Goal: Task Accomplishment & Management: Use online tool/utility

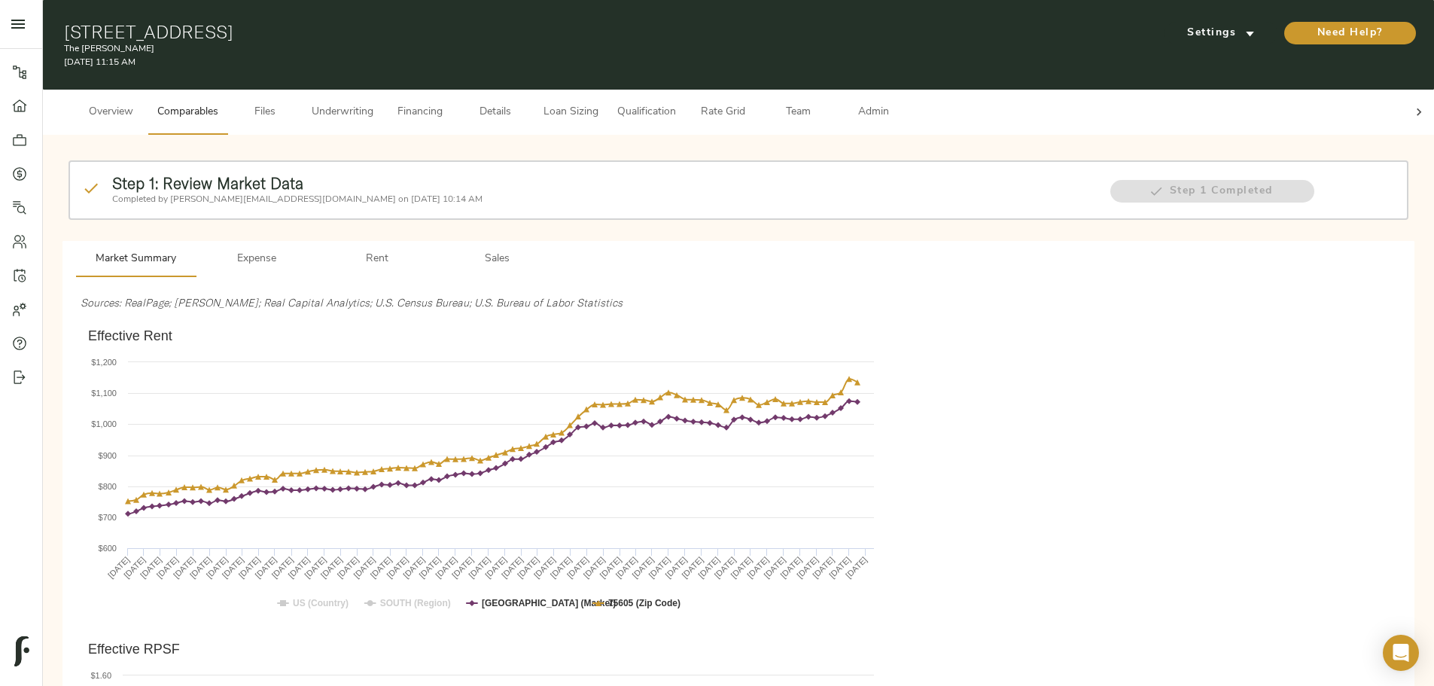
click at [373, 108] on span "Underwriting" at bounding box center [343, 112] width 62 height 19
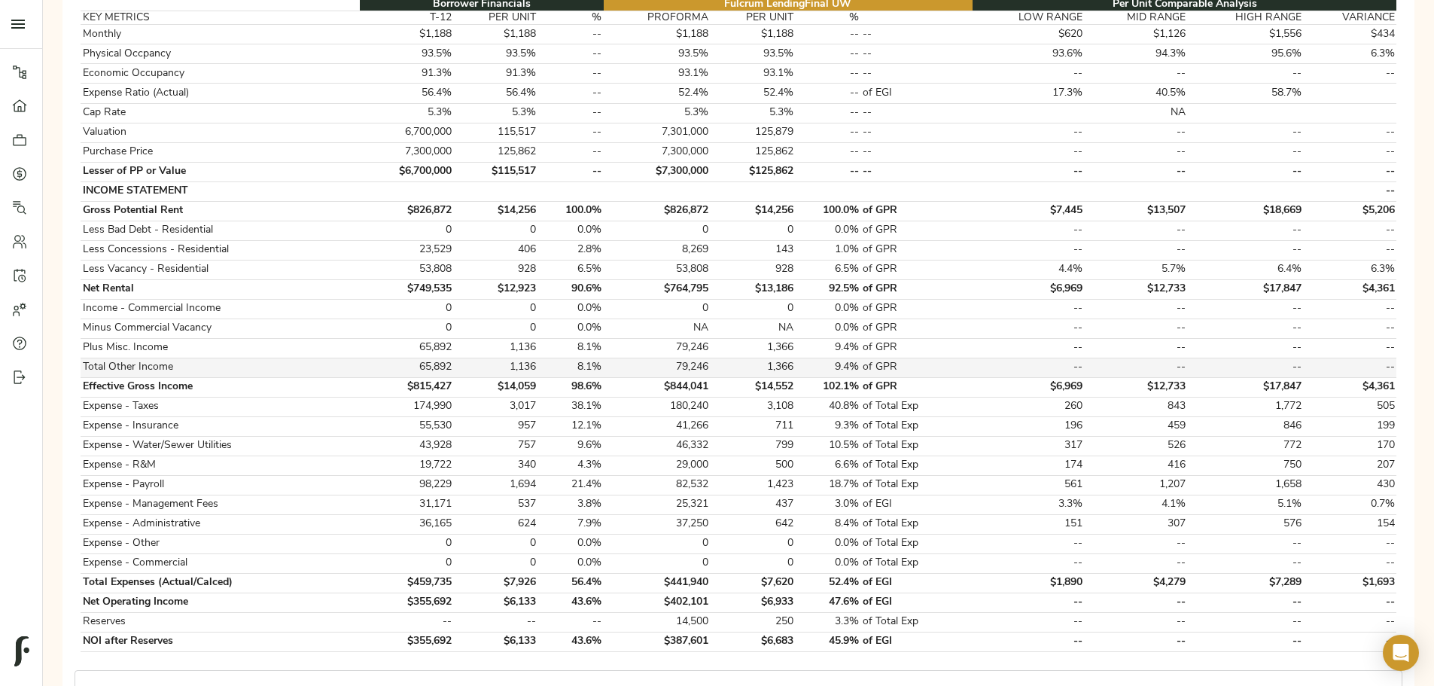
scroll to position [376, 0]
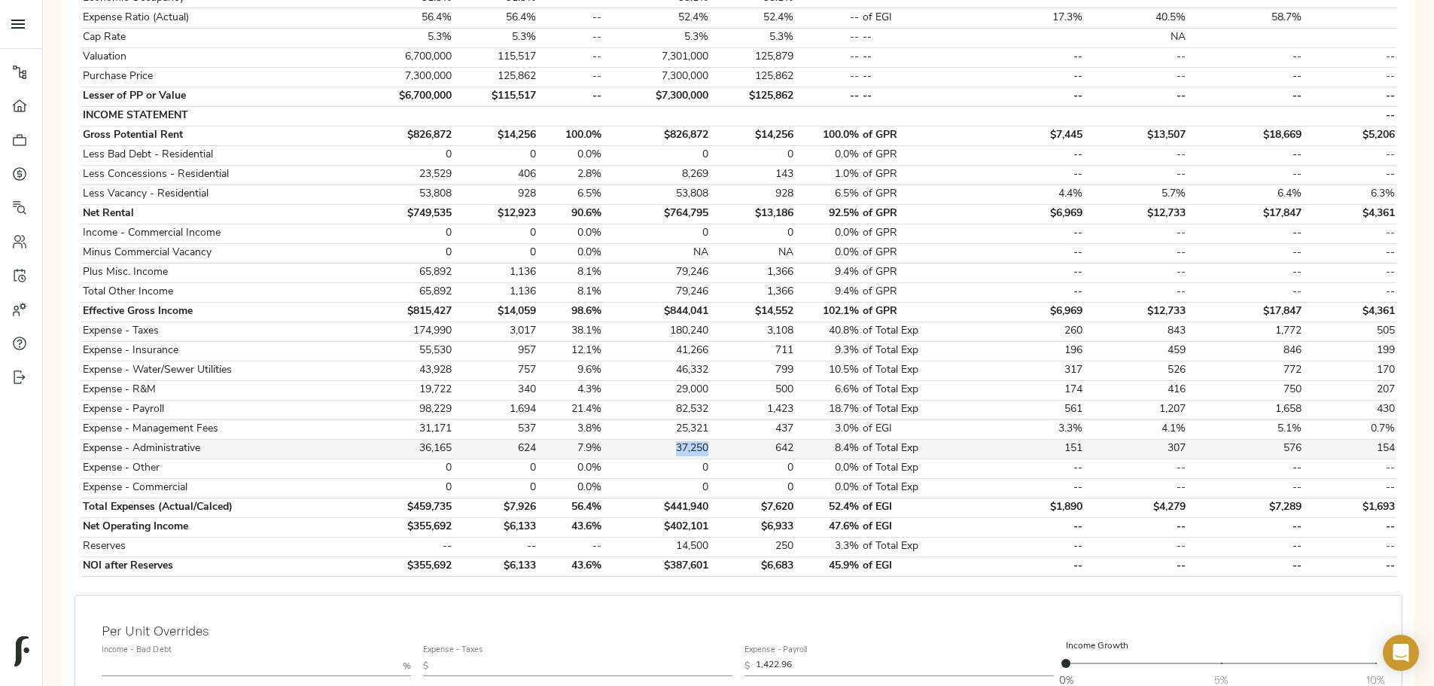
drag, startPoint x: 689, startPoint y: 434, endPoint x: 720, endPoint y: 434, distance: 31.6
click at [563, 211] on td "37,250" at bounding box center [657, 449] width 107 height 20
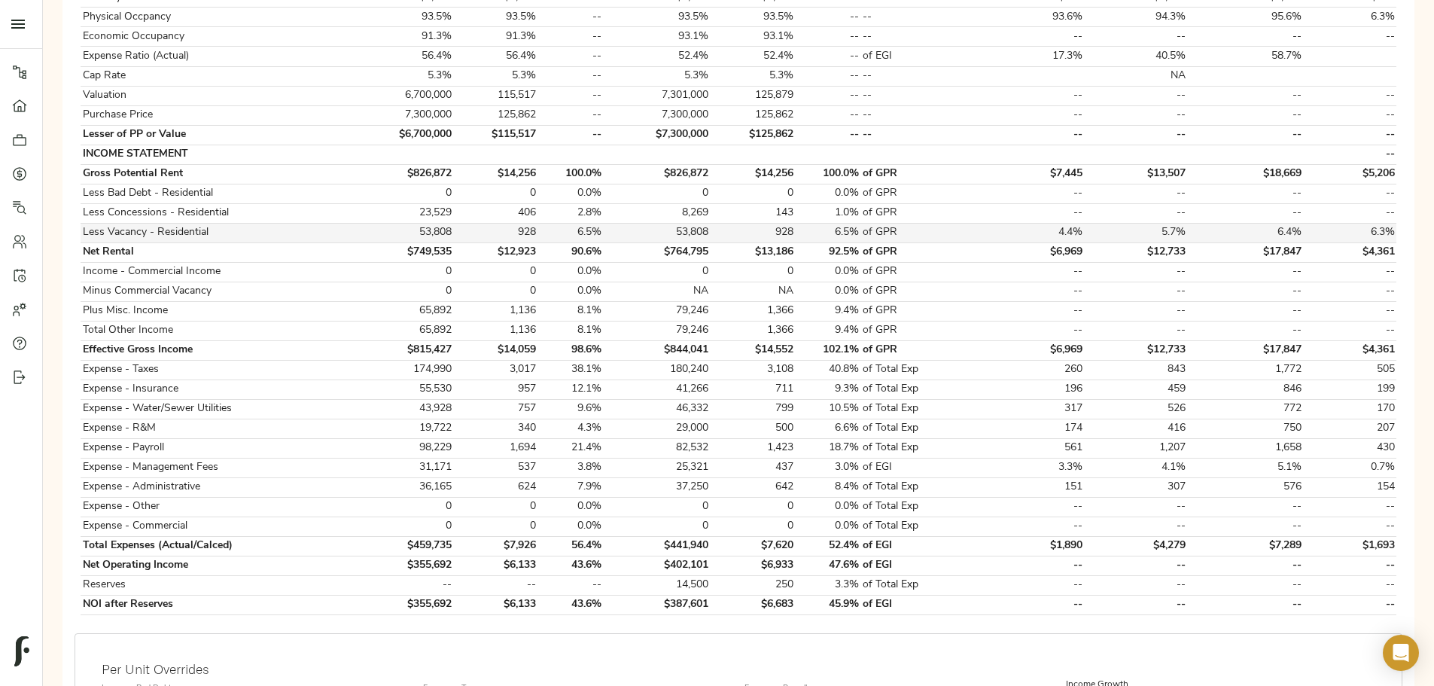
scroll to position [301, 0]
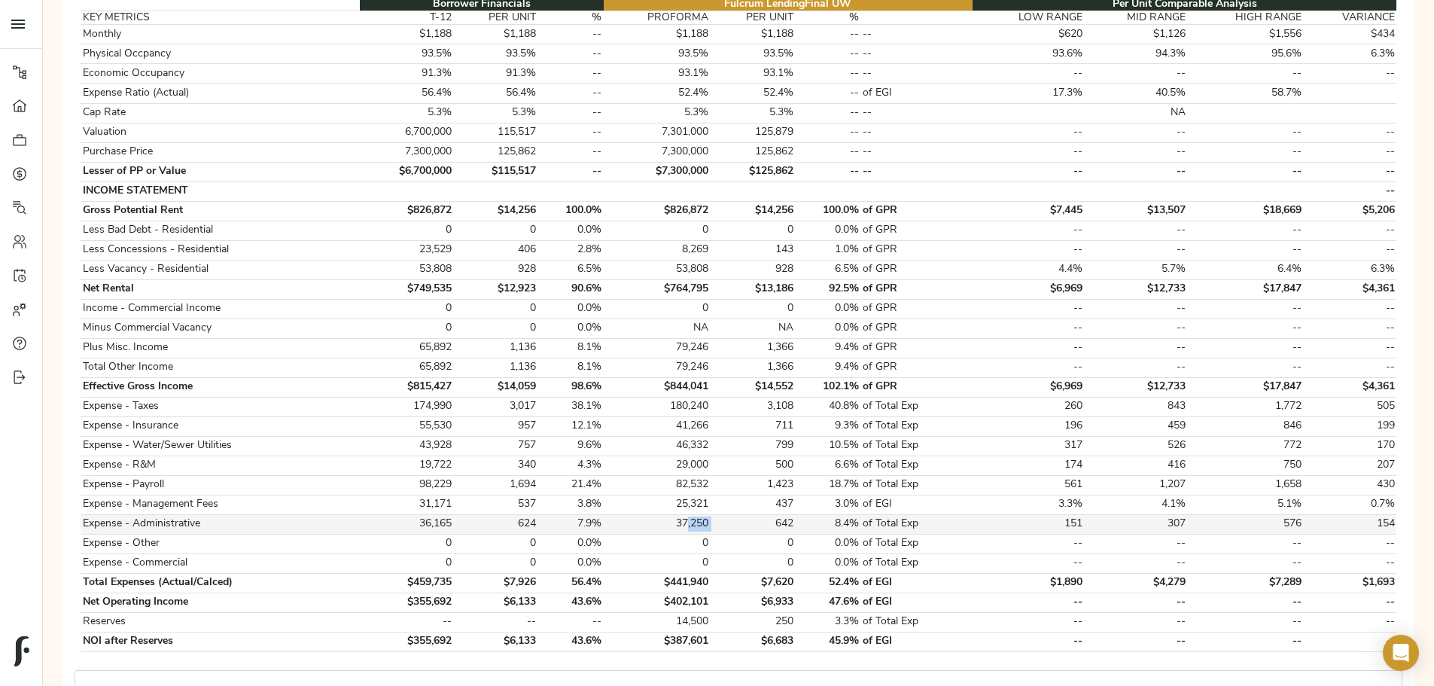
drag, startPoint x: 724, startPoint y: 508, endPoint x: 734, endPoint y: 509, distance: 9.8
click at [563, 211] on tr "Expense - Administrative 36,165 624 7.9% 37,250 642 8.4% of Total Exp 151 307 5…" at bounding box center [739, 524] width 1316 height 20
click at [563, 211] on td "37,250" at bounding box center [657, 524] width 107 height 20
drag, startPoint x: 690, startPoint y: 507, endPoint x: 723, endPoint y: 507, distance: 33.9
click at [563, 211] on tr "Expense - Administrative 36,165 624 7.9% 37,250 642 8.4% of Total Exp 151 307 5…" at bounding box center [739, 524] width 1316 height 20
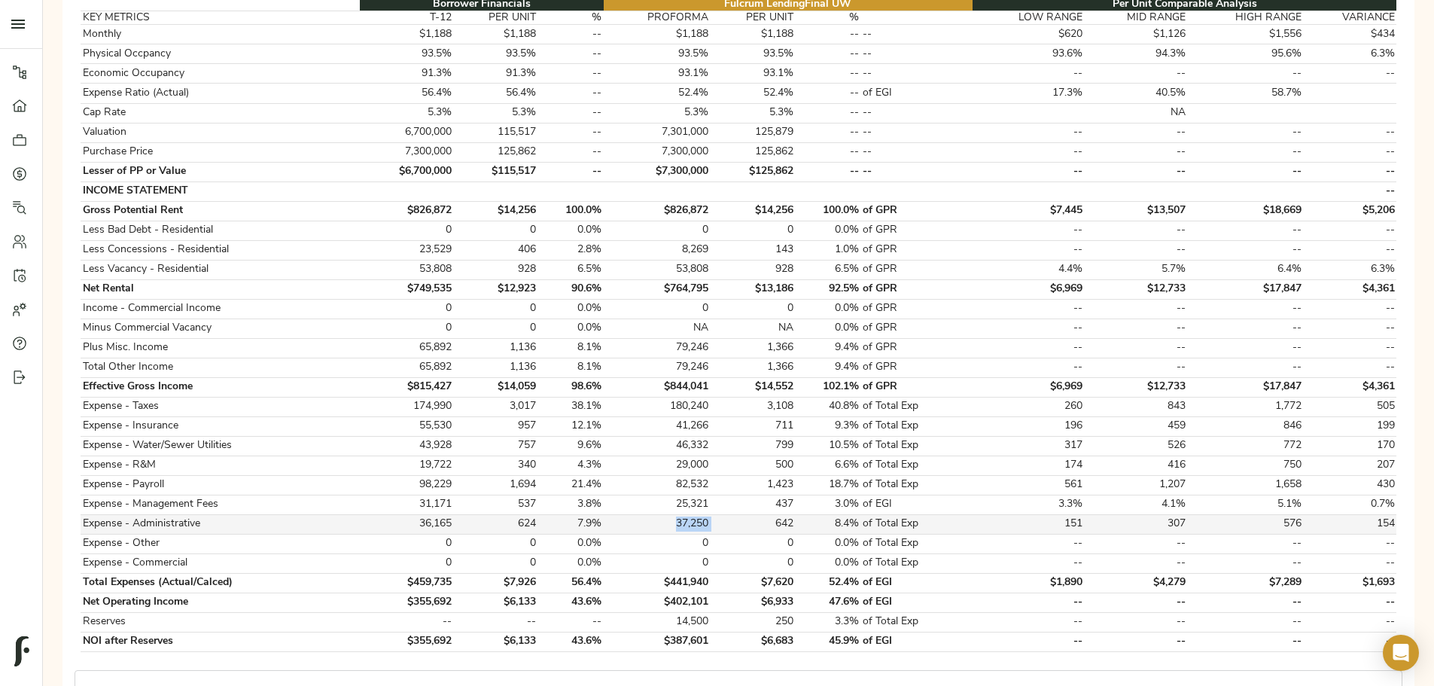
click at [563, 211] on td "642" at bounding box center [753, 524] width 84 height 20
drag, startPoint x: 690, startPoint y: 505, endPoint x: 723, endPoint y: 507, distance: 33.2
click at [563, 211] on tr "Expense - Administrative 36,165 624 7.9% 37,250 642 8.4% of Total Exp 151 307 5…" at bounding box center [739, 524] width 1316 height 20
click at [563, 211] on td "642" at bounding box center [753, 524] width 84 height 20
drag, startPoint x: 682, startPoint y: 507, endPoint x: 723, endPoint y: 512, distance: 40.9
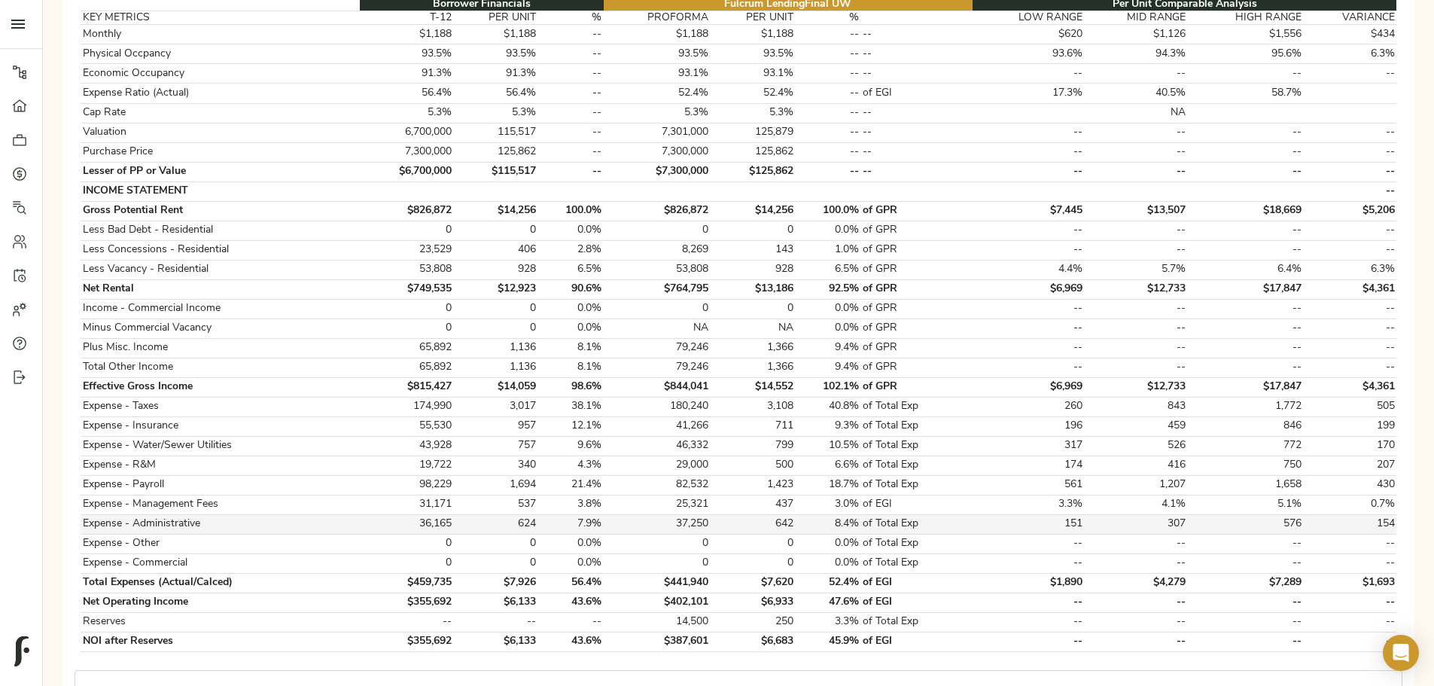
click at [563, 211] on td "37,250" at bounding box center [657, 524] width 107 height 20
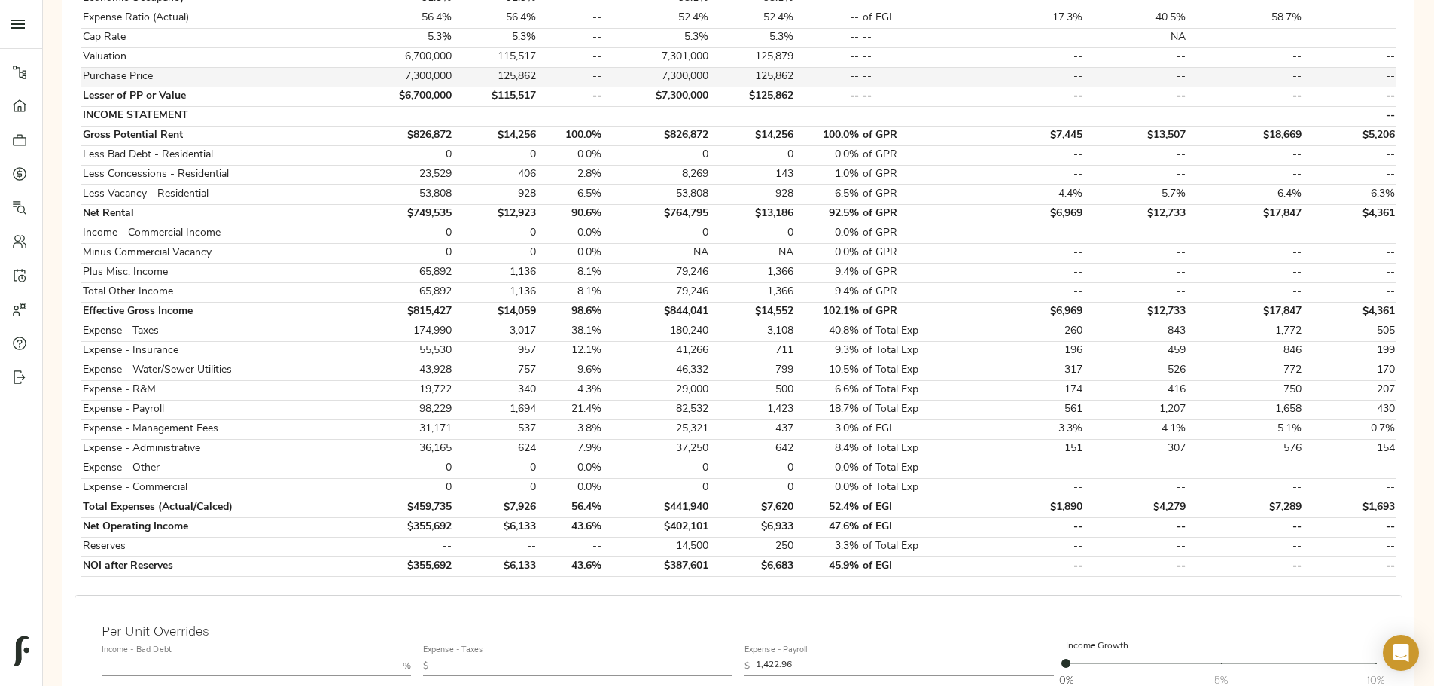
scroll to position [75, 0]
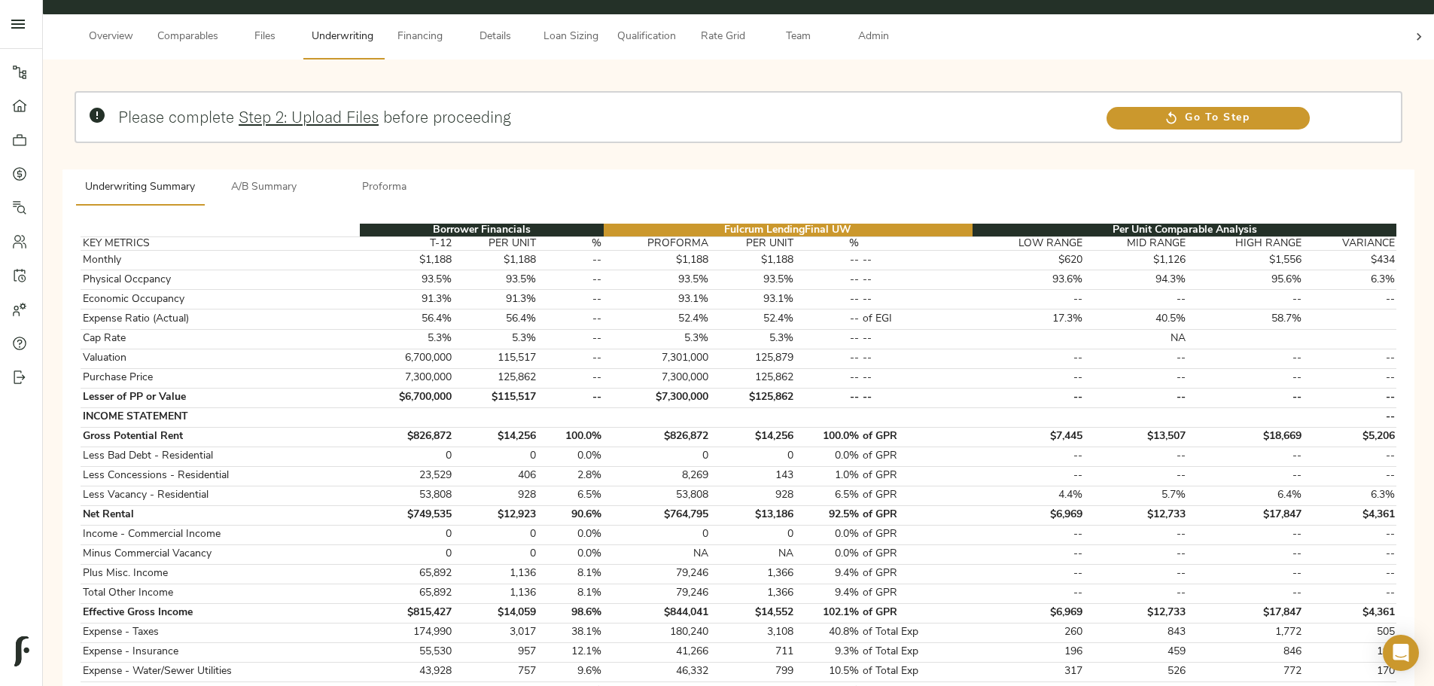
click at [324, 169] on button "A/B Summary" at bounding box center [264, 187] width 120 height 36
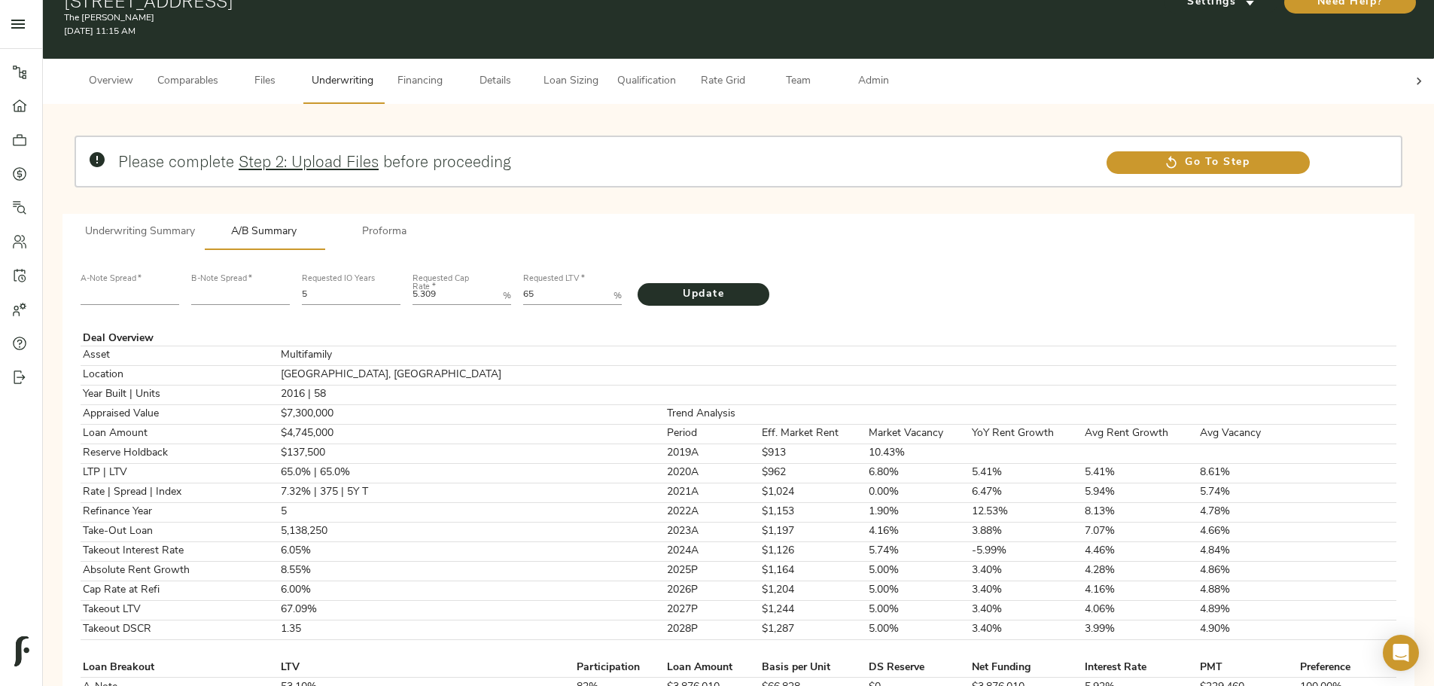
scroll to position [0, 0]
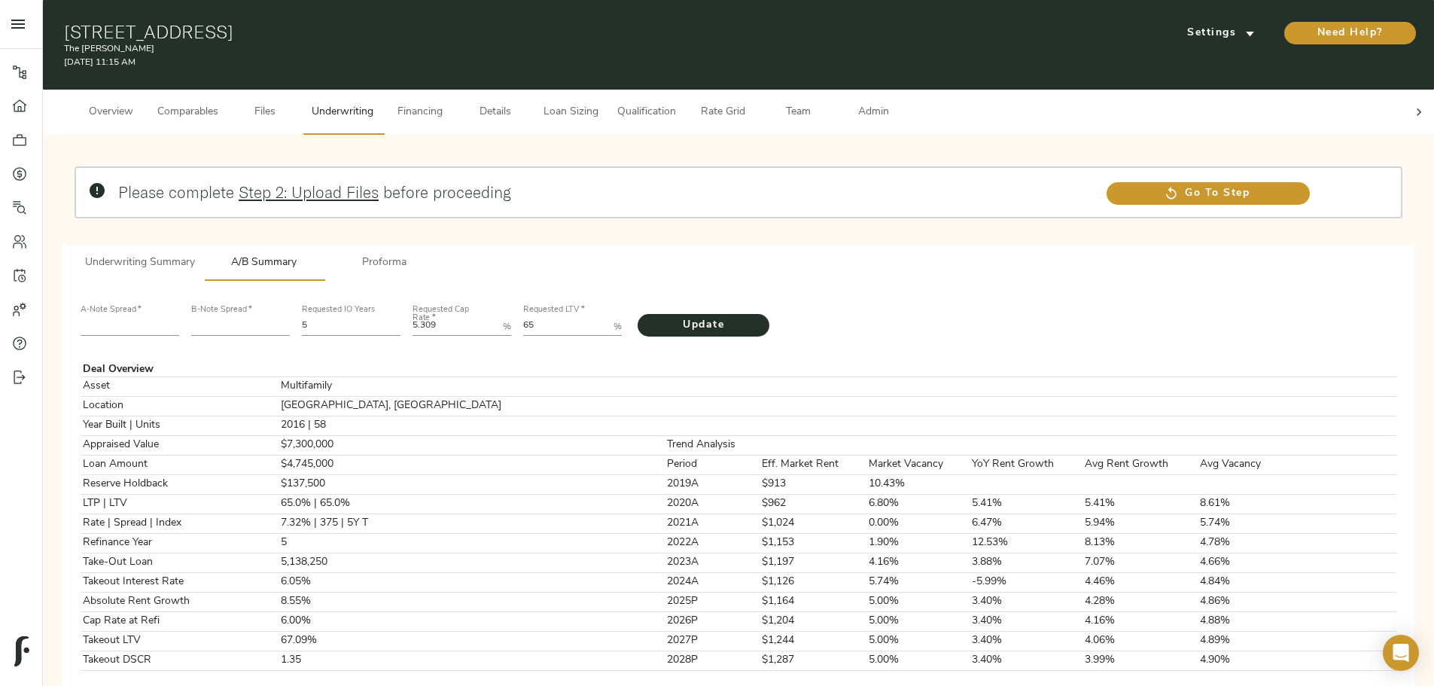
click at [195, 211] on span "Underwriting Summary" at bounding box center [140, 263] width 110 height 19
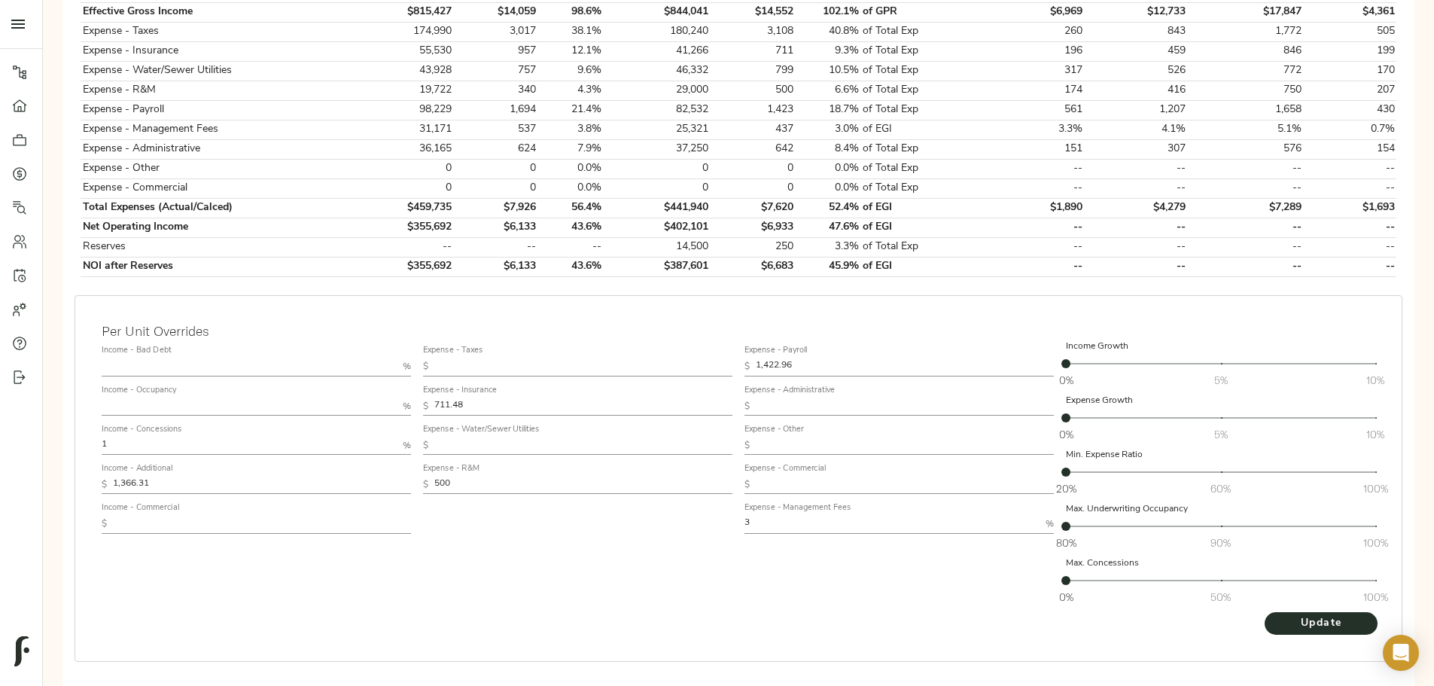
scroll to position [678, 0]
click at [563, 211] on input "text" at bounding box center [905, 405] width 298 height 18
click at [563, 211] on input "307" at bounding box center [905, 405] width 298 height 18
type input "404"
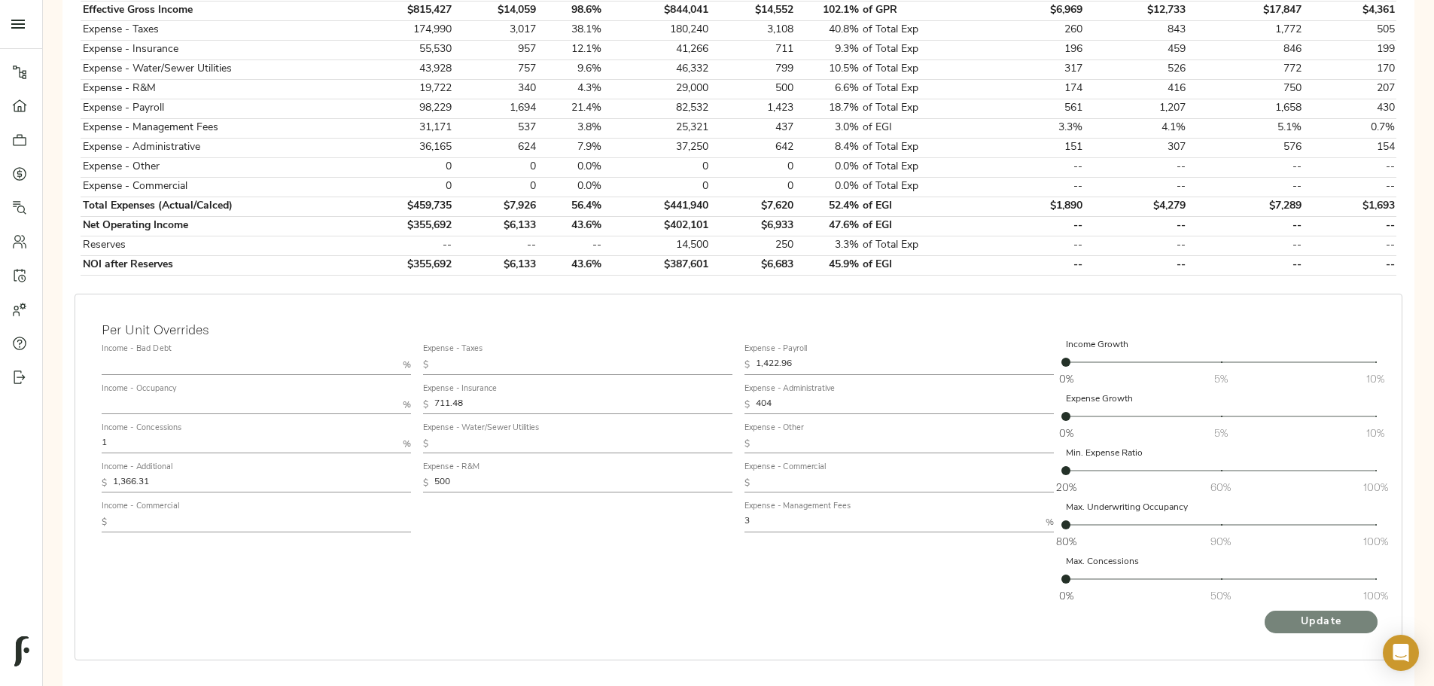
click at [563, 211] on span "Update" at bounding box center [1321, 622] width 83 height 19
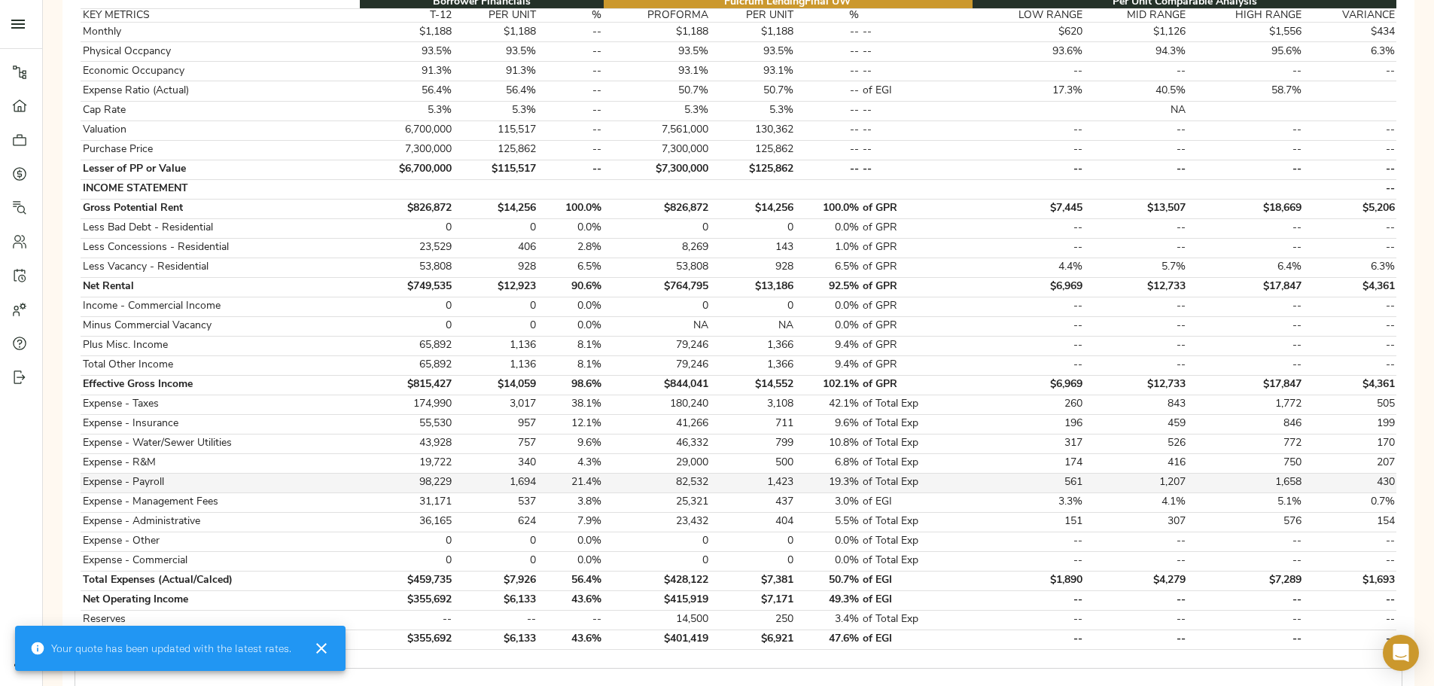
scroll to position [376, 0]
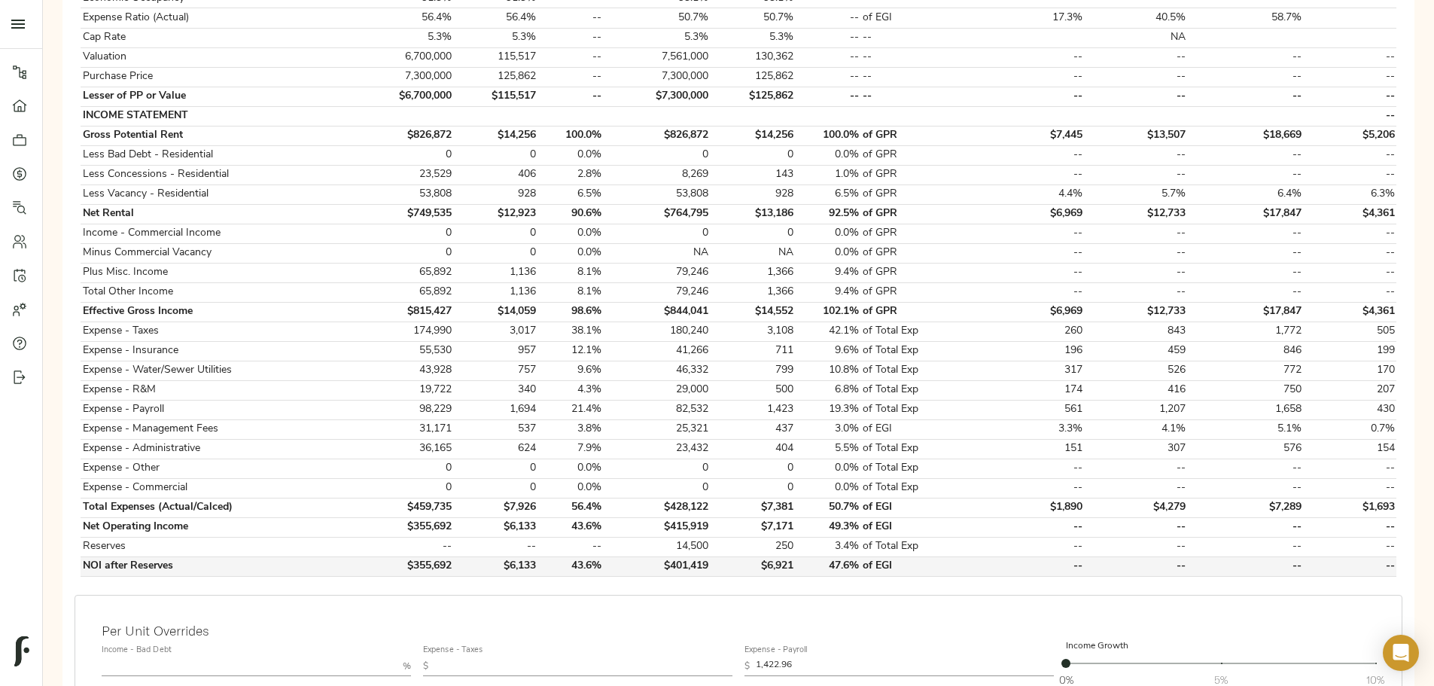
click at [563, 211] on td "$401,419" at bounding box center [657, 566] width 107 height 20
click at [563, 211] on div "Borrower Financials Fulcrum Lending Final UW Per Unit Comparable Analysis KEY M…" at bounding box center [739, 249] width 1340 height 678
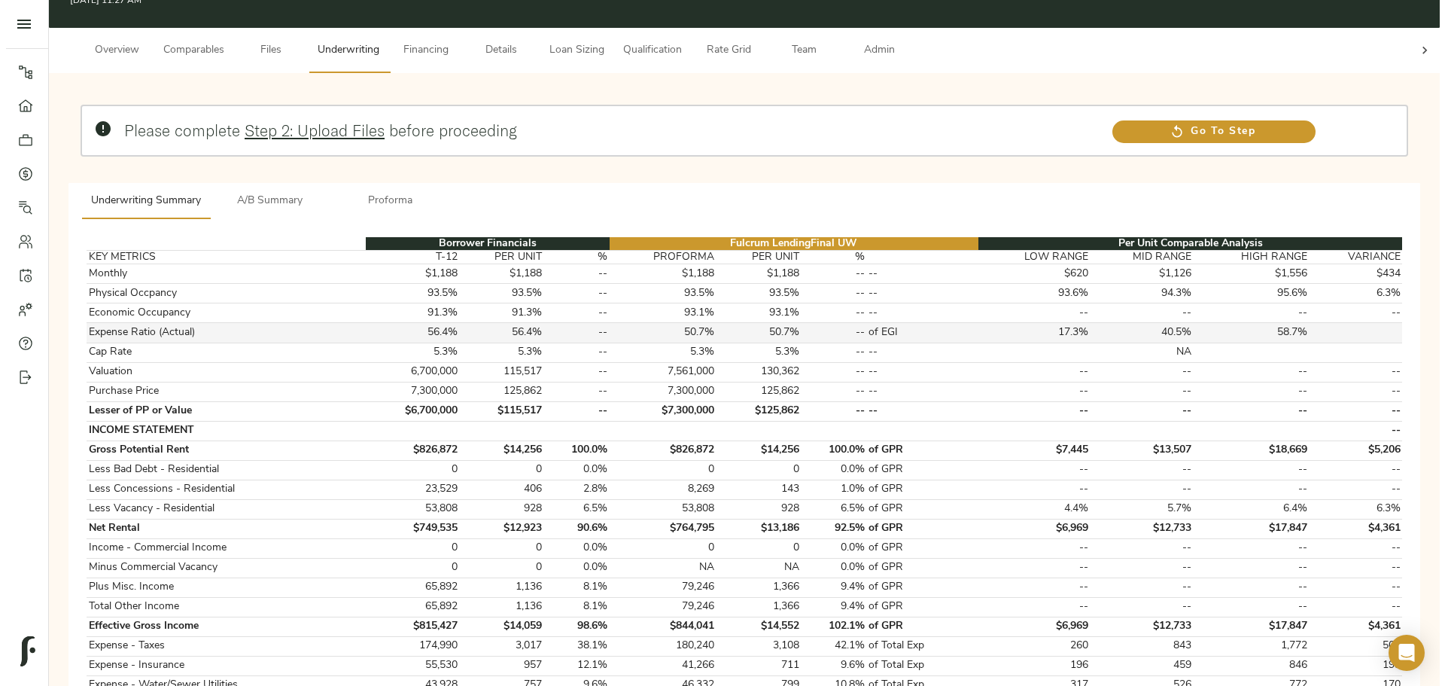
scroll to position [0, 0]
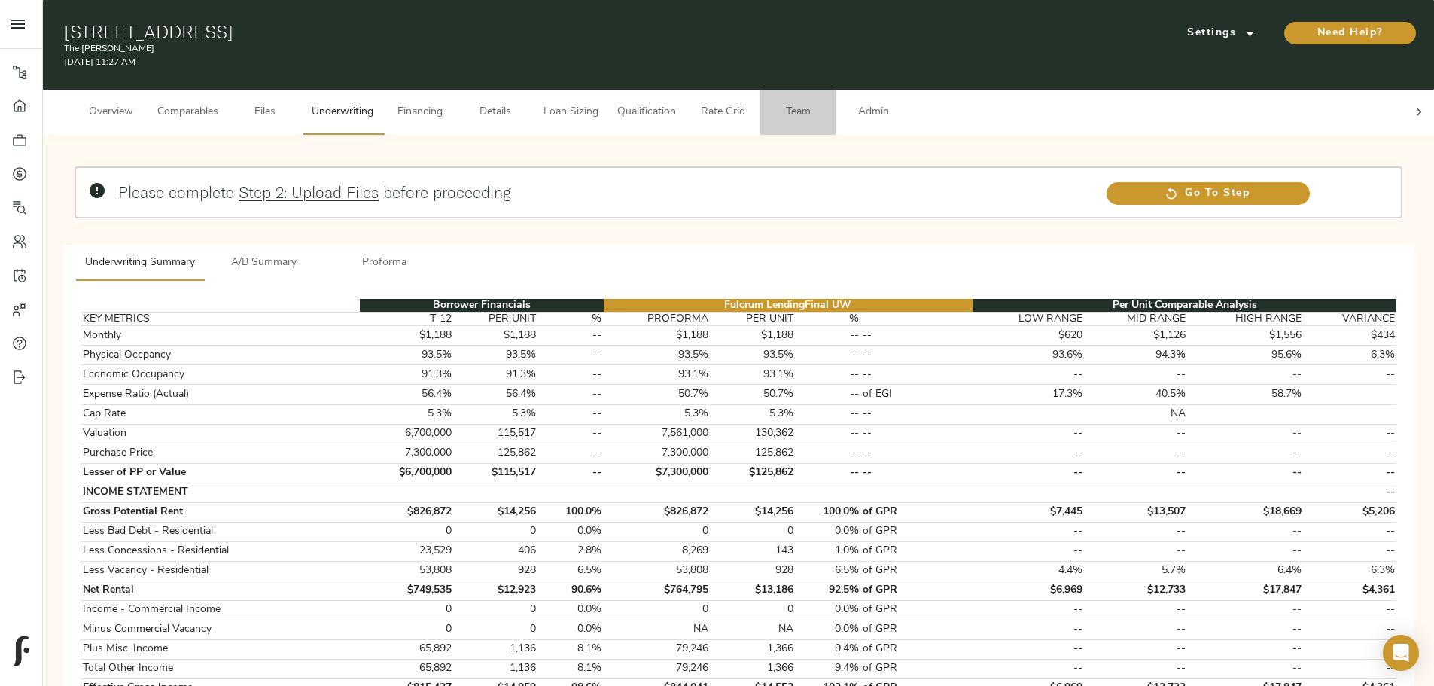
click at [563, 103] on span "Team" at bounding box center [797, 112] width 57 height 19
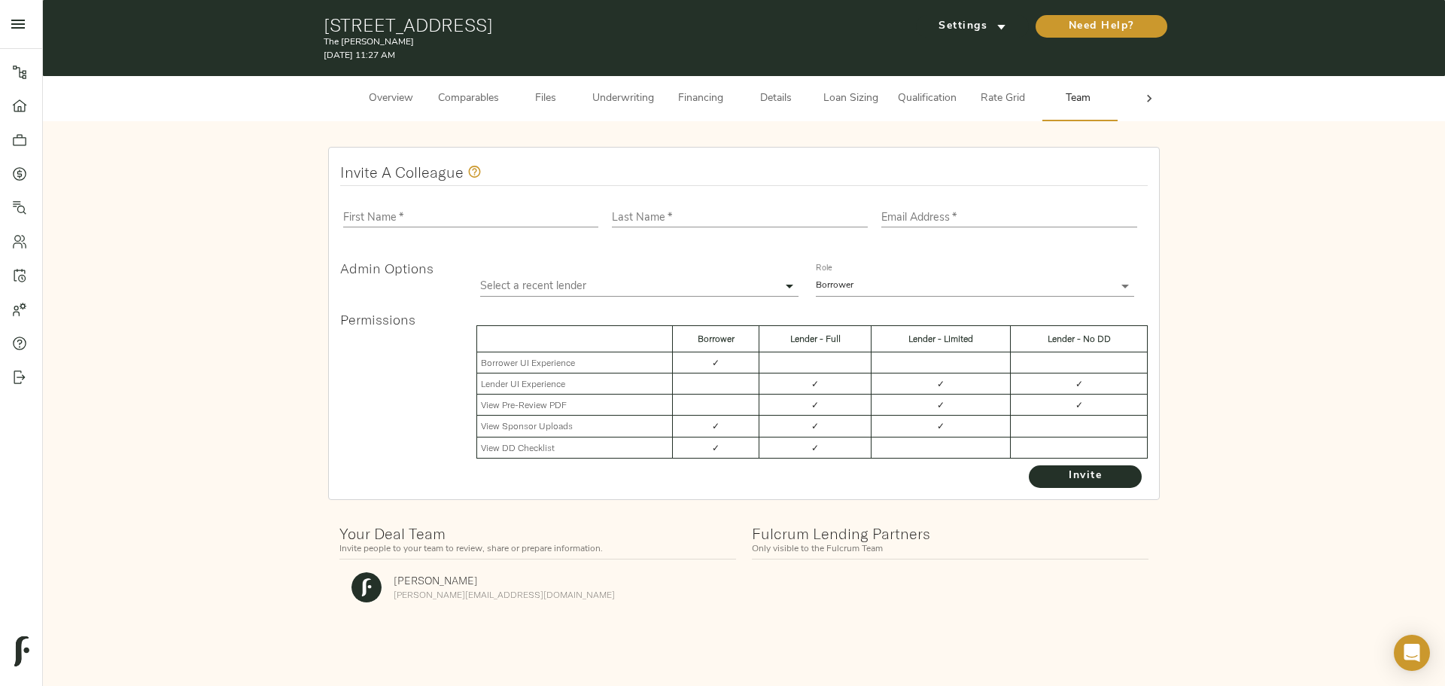
click at [563, 98] on span "Admin" at bounding box center [1153, 99] width 57 height 19
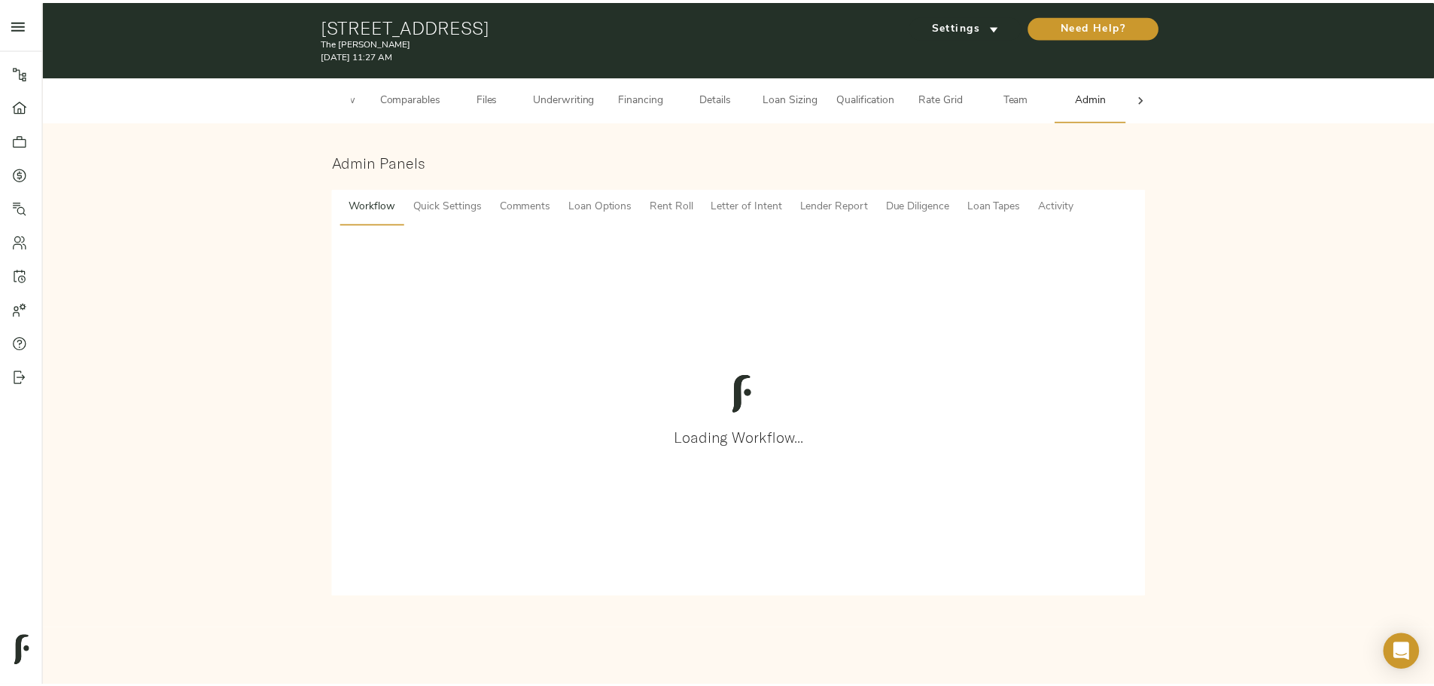
scroll to position [0, 59]
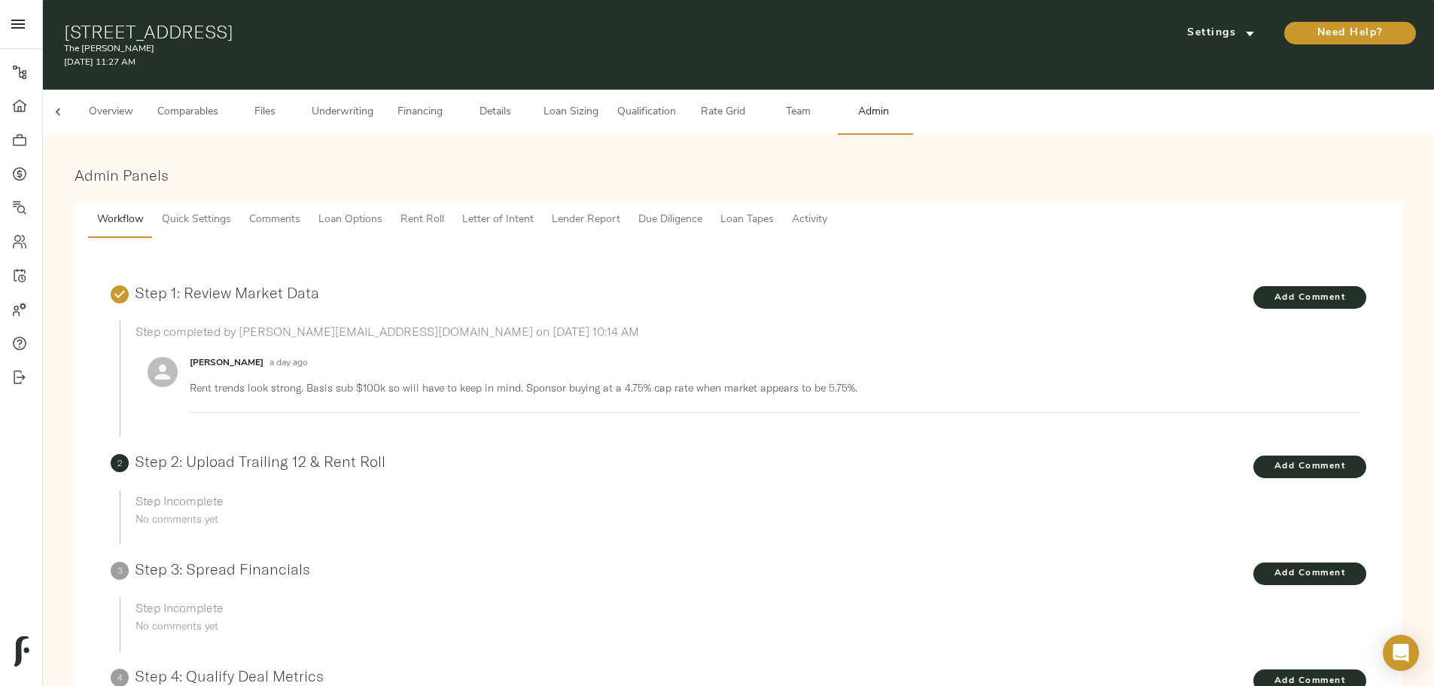
click at [309, 202] on button "Comments" at bounding box center [274, 220] width 69 height 36
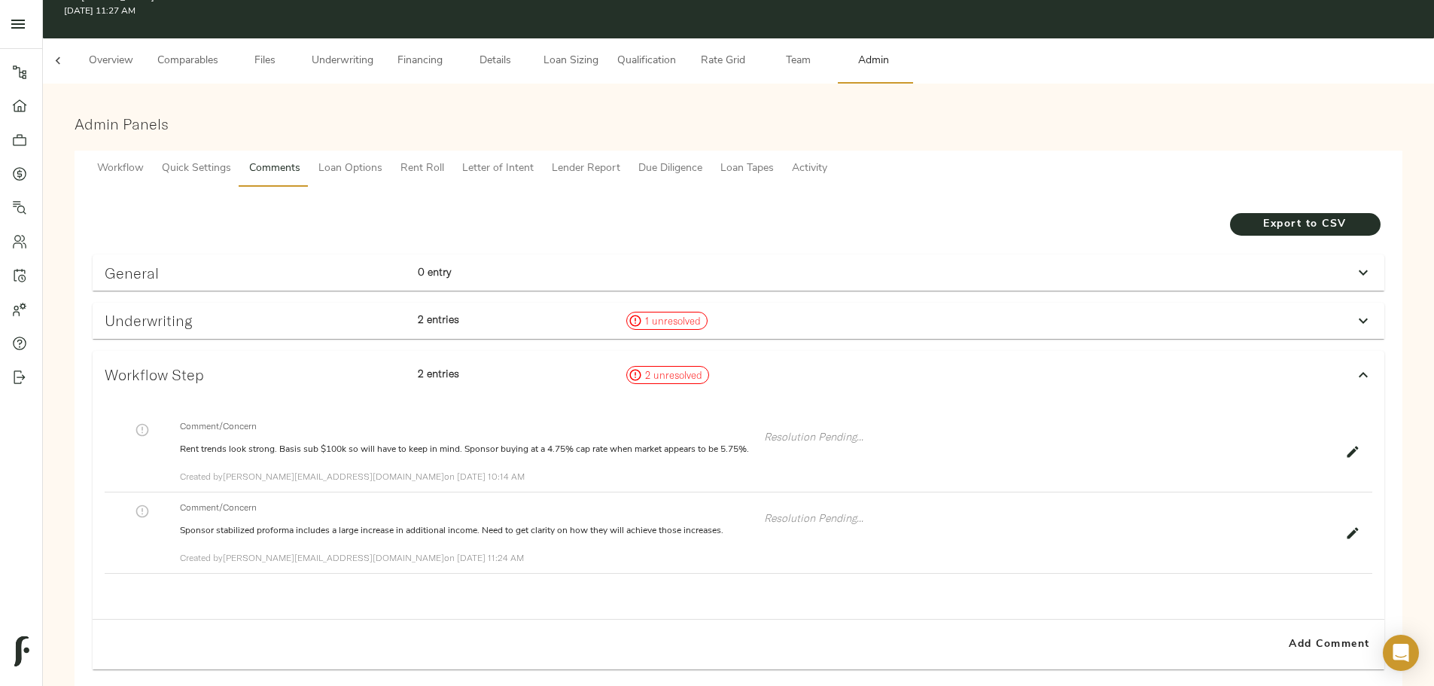
scroll to position [75, 0]
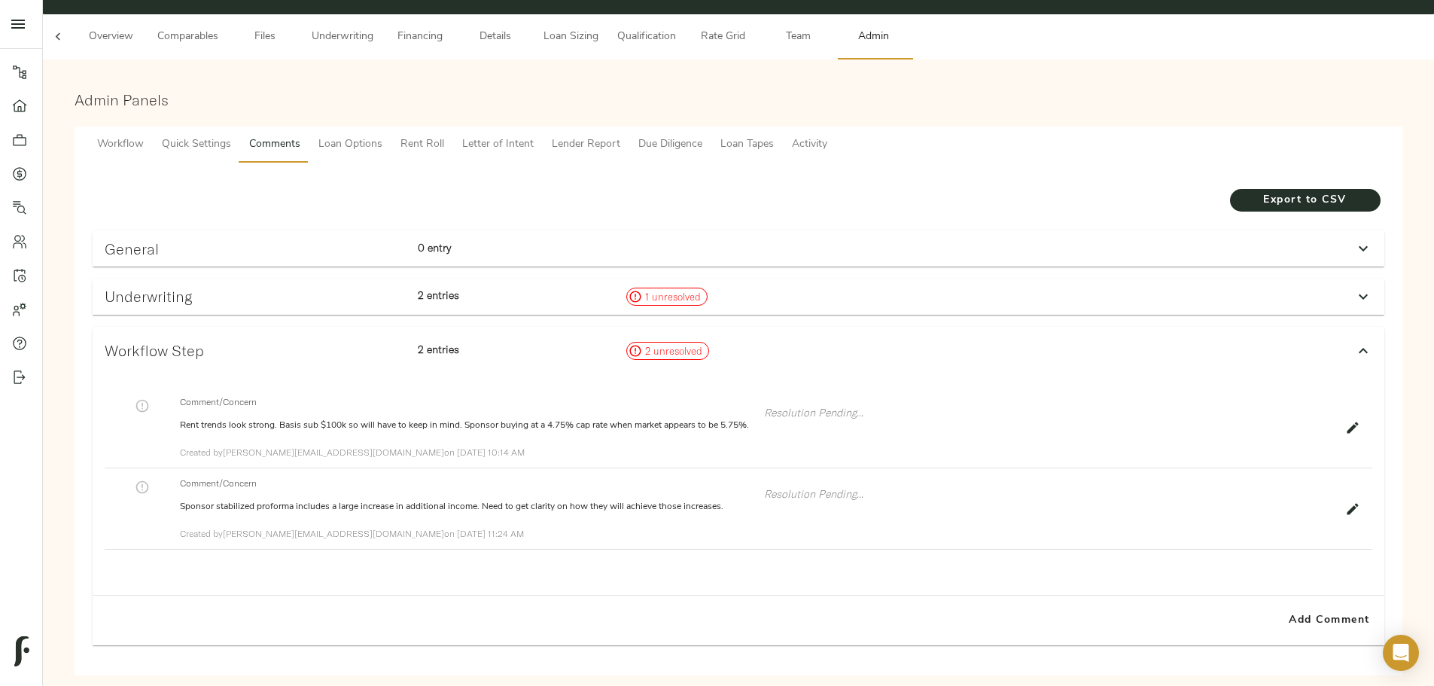
drag, startPoint x: 608, startPoint y: 278, endPoint x: 621, endPoint y: 276, distance: 13.6
click at [563, 211] on p "2 entries" at bounding box center [516, 295] width 196 height 15
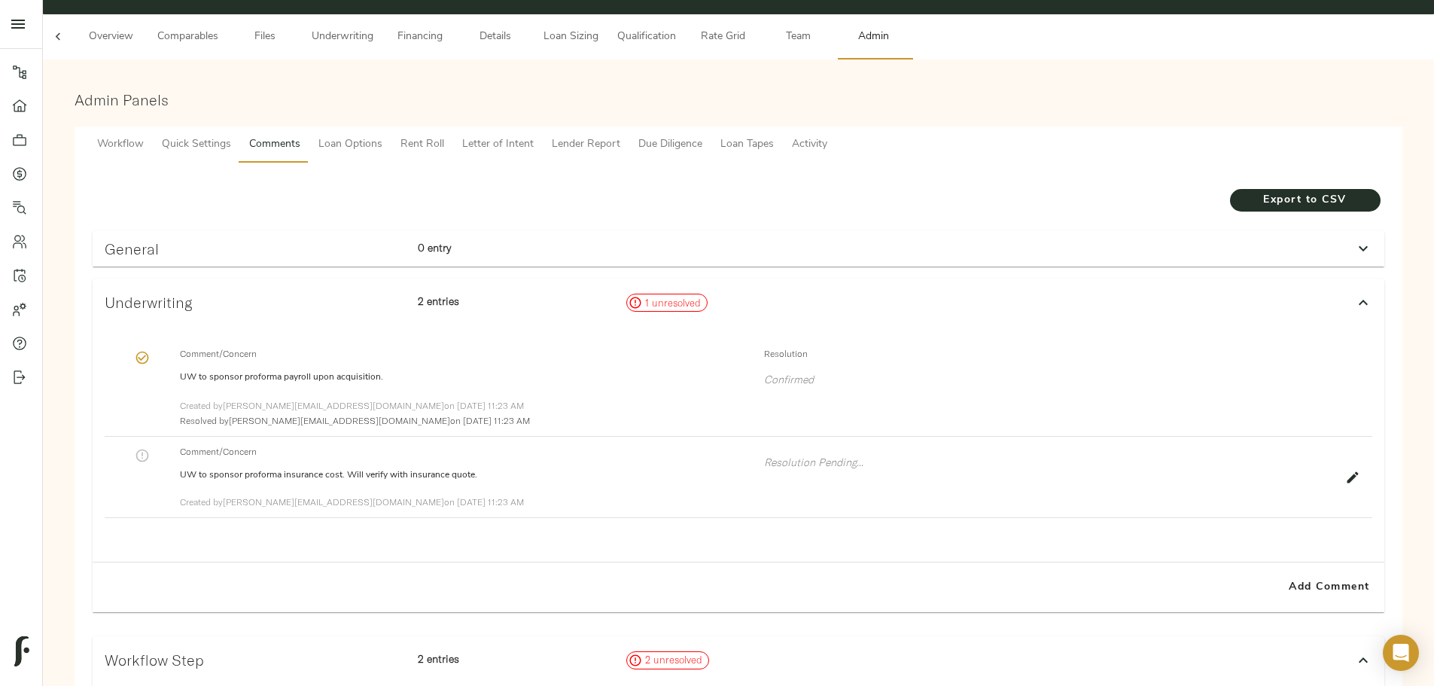
click at [563, 211] on icon "button" at bounding box center [1352, 477] width 15 height 15
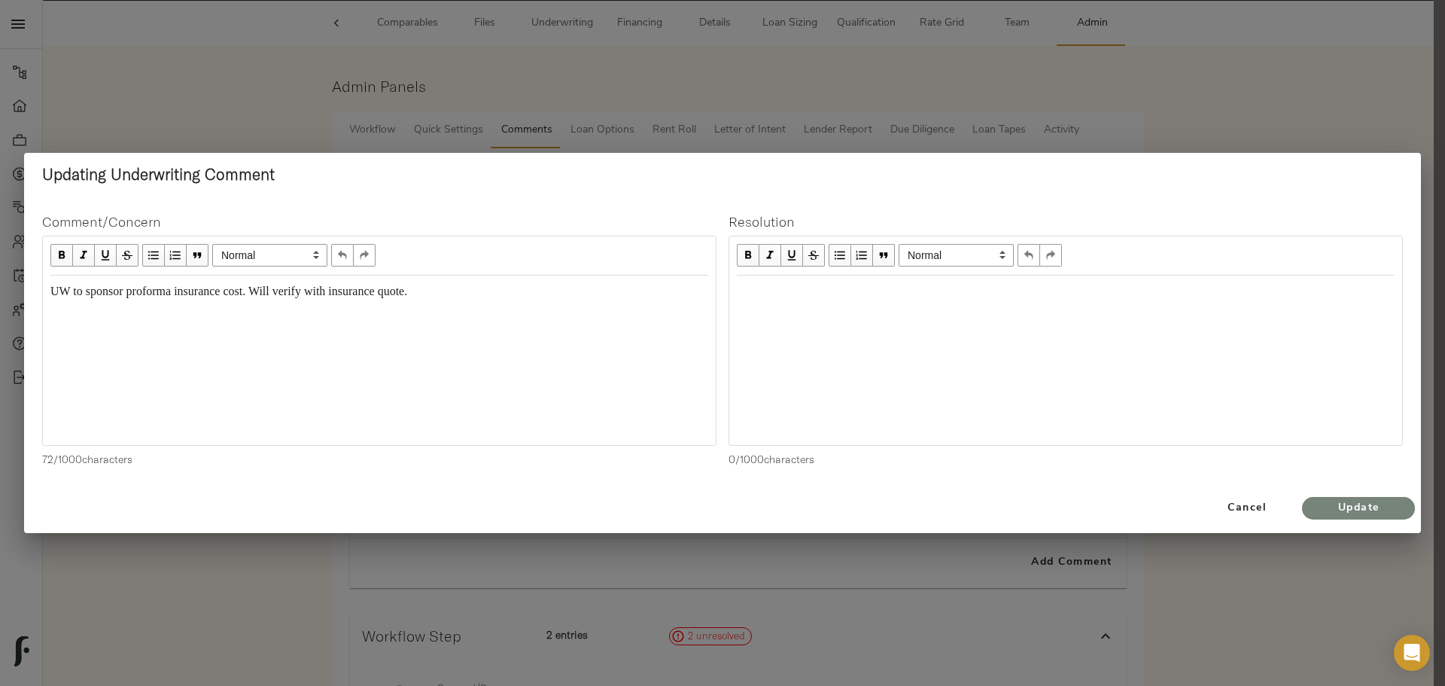
click at [563, 211] on span "Update" at bounding box center [1358, 508] width 83 height 19
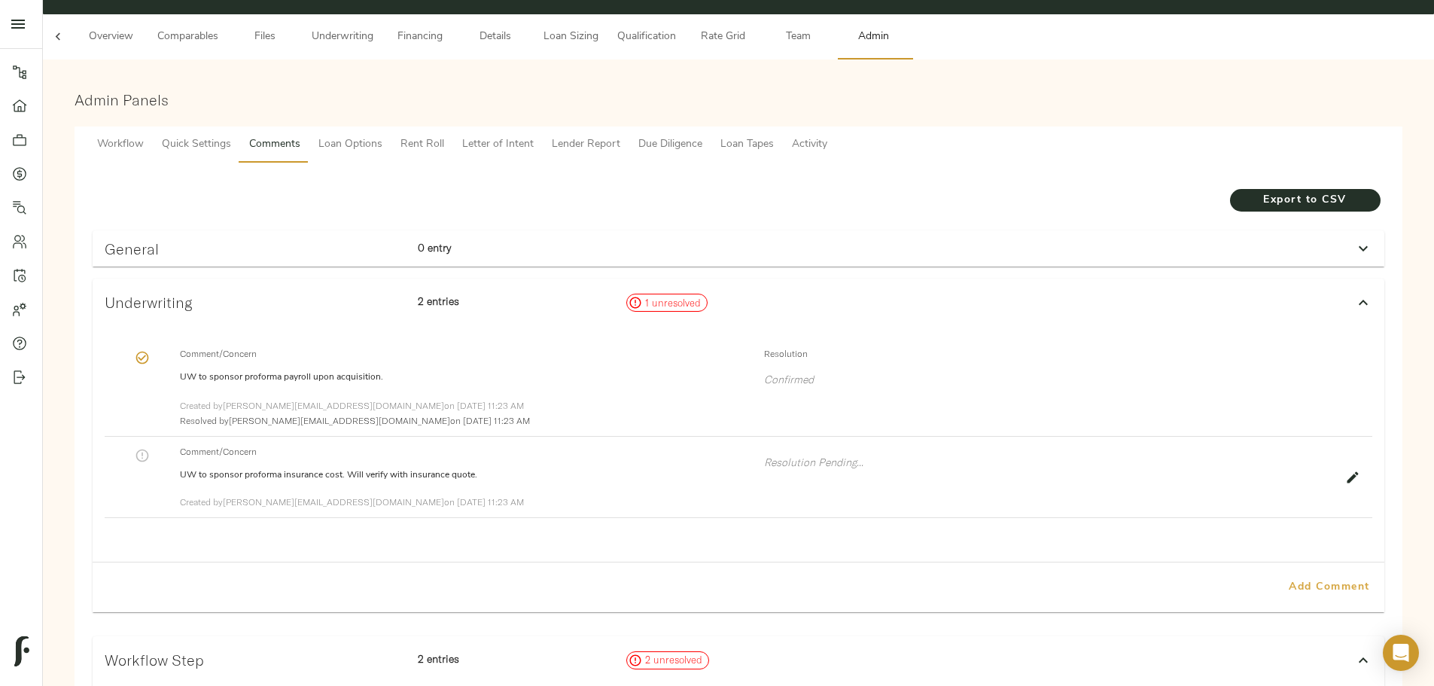
click at [563, 211] on span "Add Comment" at bounding box center [1330, 587] width 86 height 19
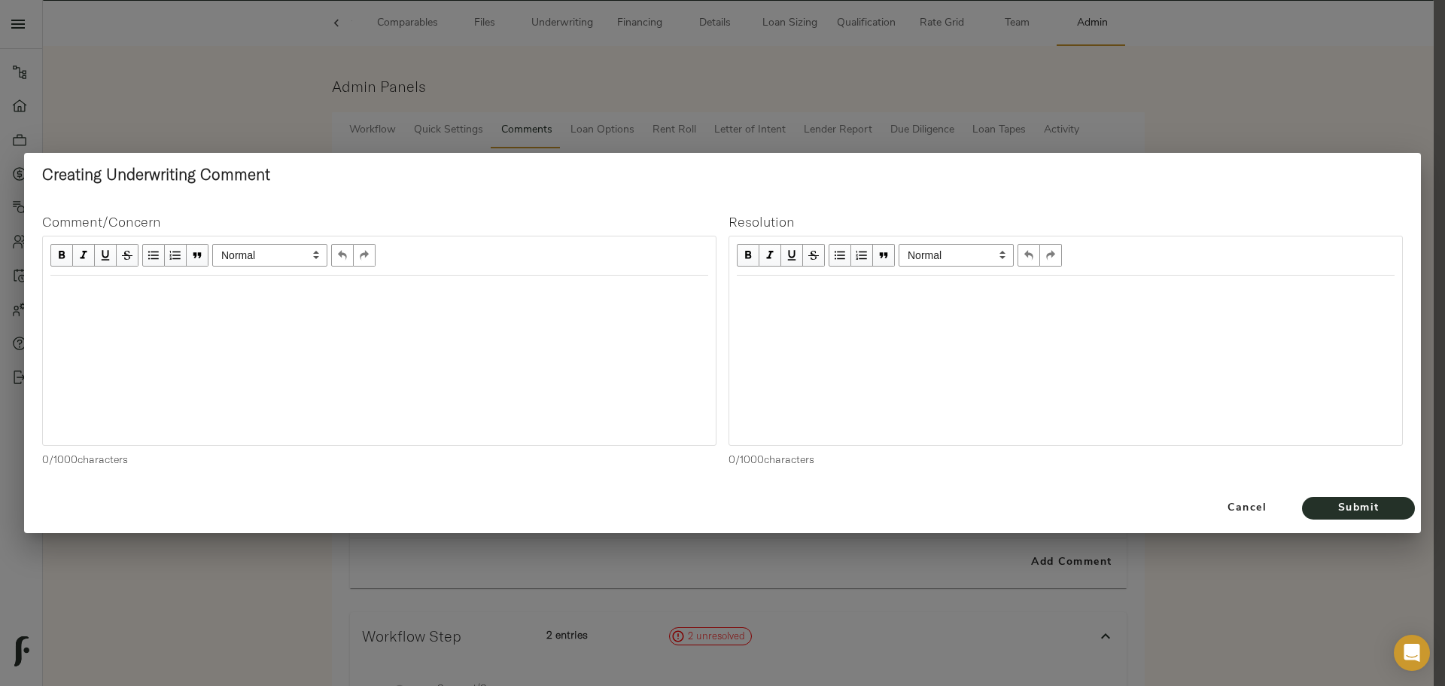
click at [257, 211] on div "Edit text" at bounding box center [379, 291] width 658 height 17
click at [563, 211] on div "Edit text" at bounding box center [1066, 291] width 658 height 17
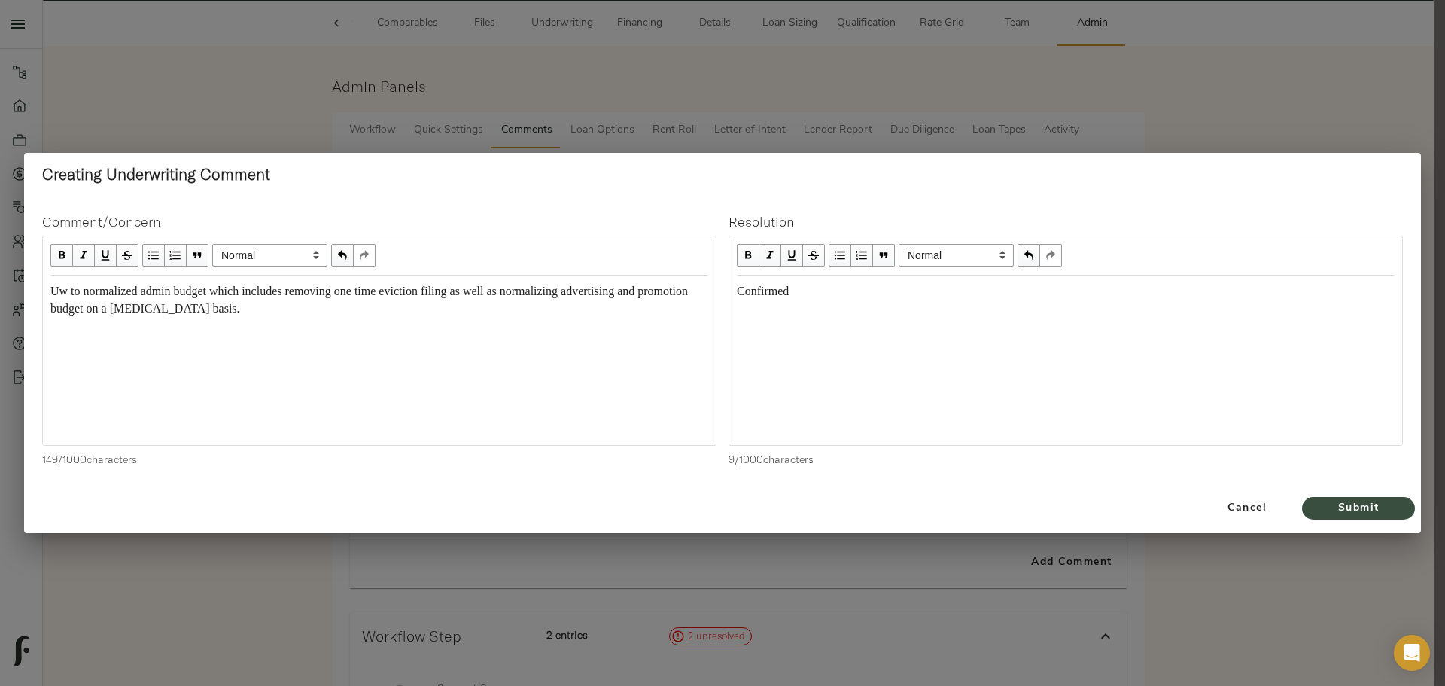
click at [563, 211] on span "Submit" at bounding box center [1358, 508] width 83 height 19
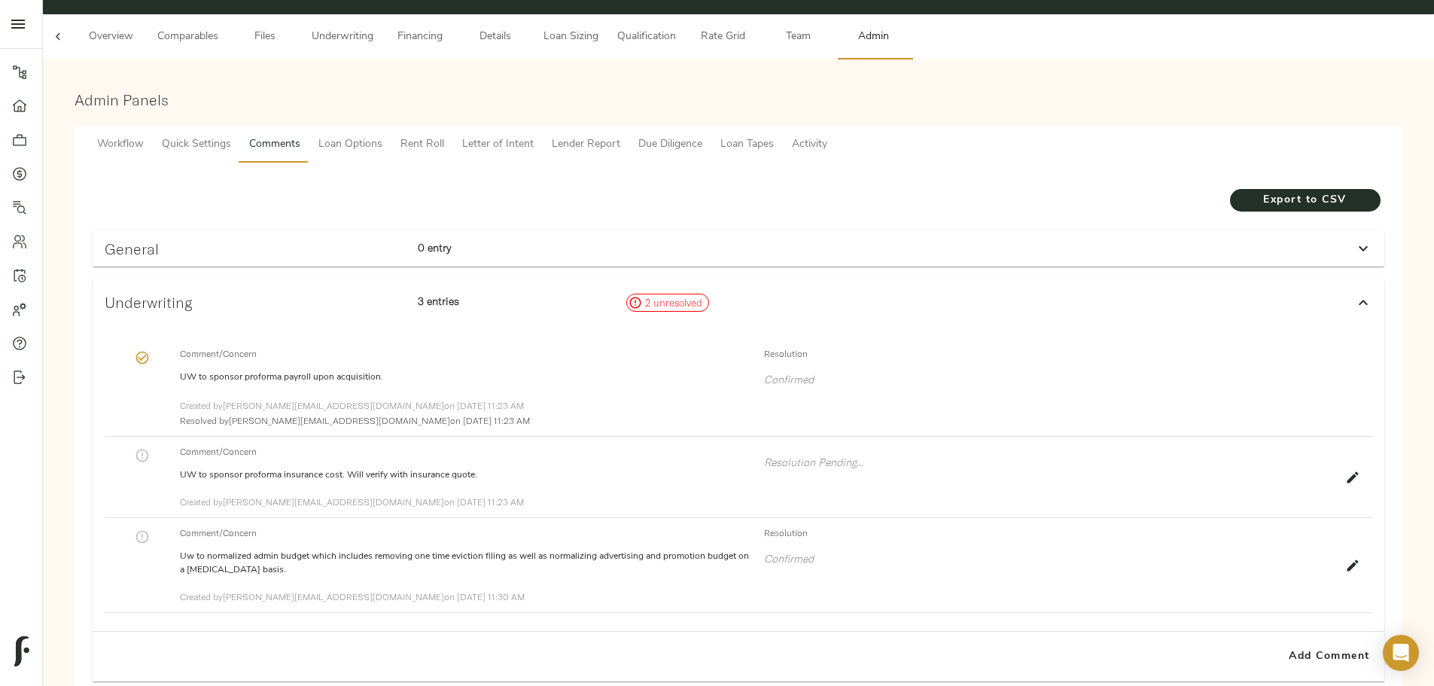
click at [150, 211] on icon "button" at bounding box center [142, 536] width 15 height 15
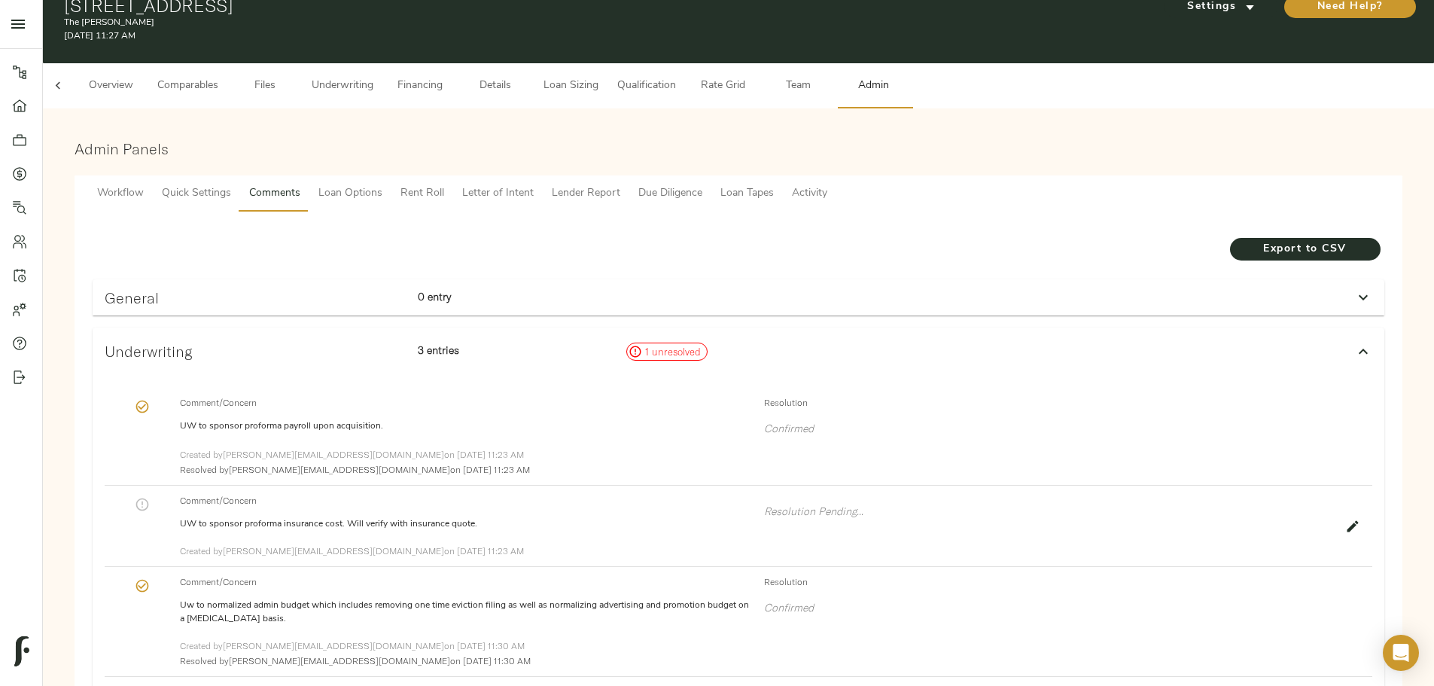
scroll to position [0, 0]
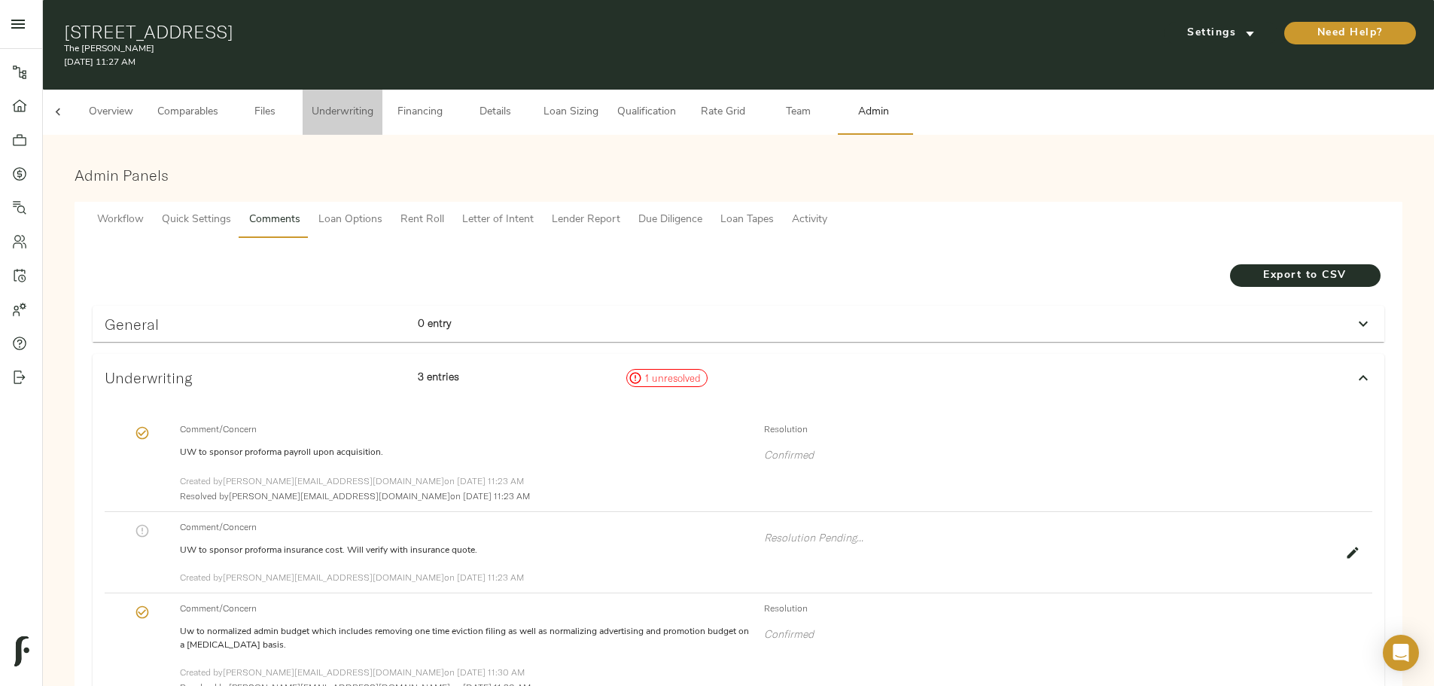
click at [373, 108] on span "Underwriting" at bounding box center [343, 112] width 62 height 19
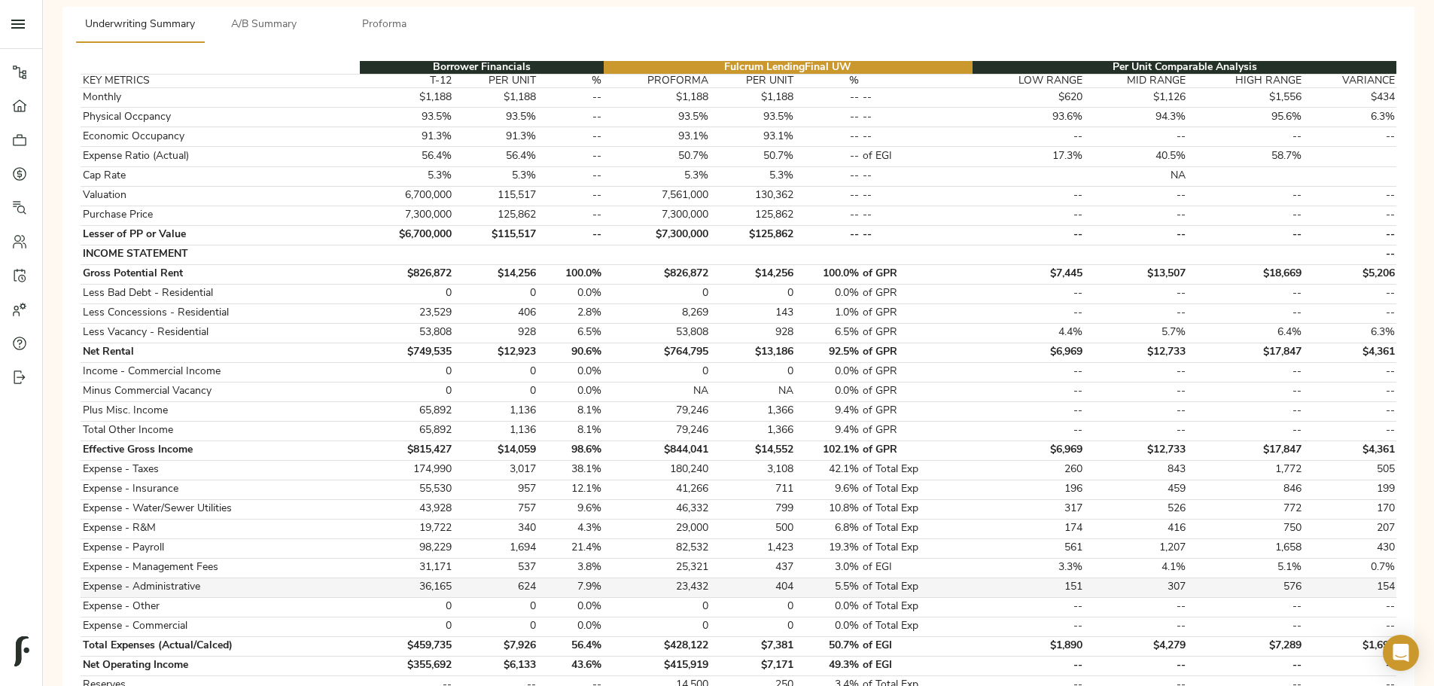
scroll to position [452, 0]
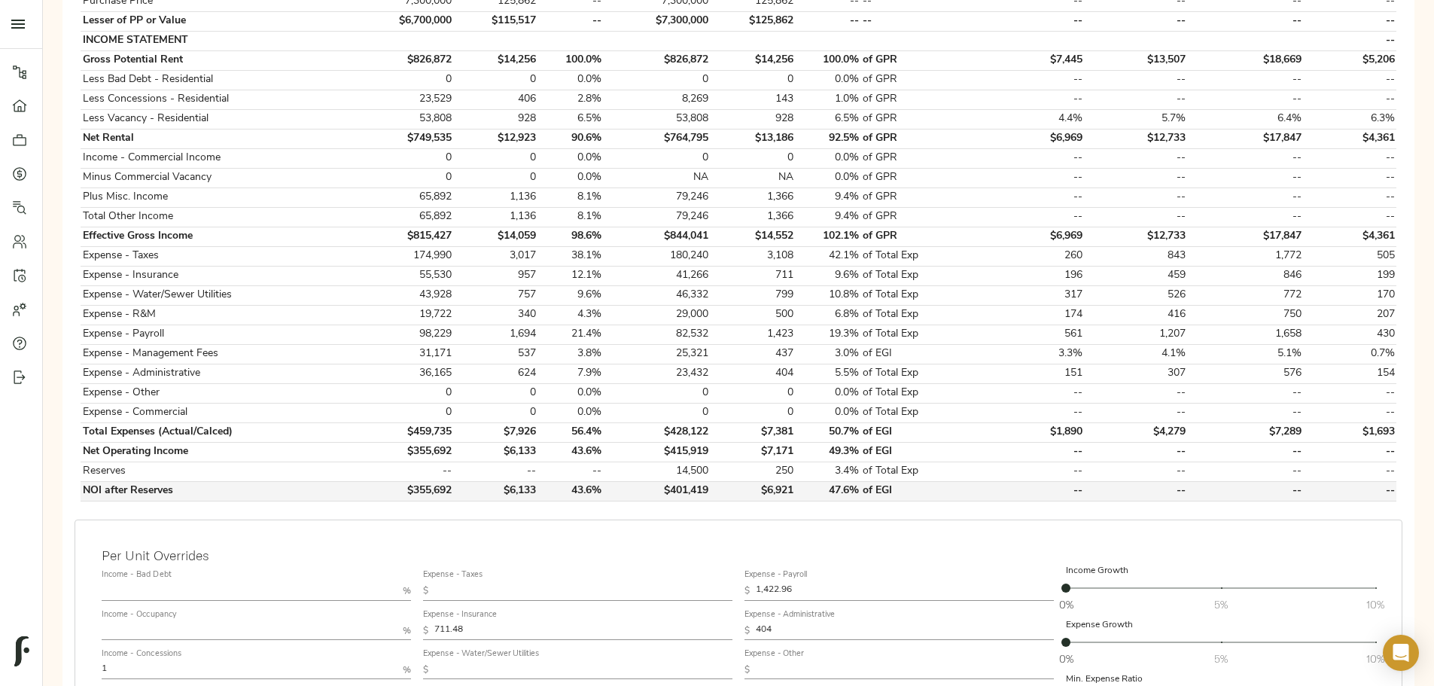
click at [563, 211] on td "$401,419" at bounding box center [657, 491] width 107 height 20
copy td "$401,419"
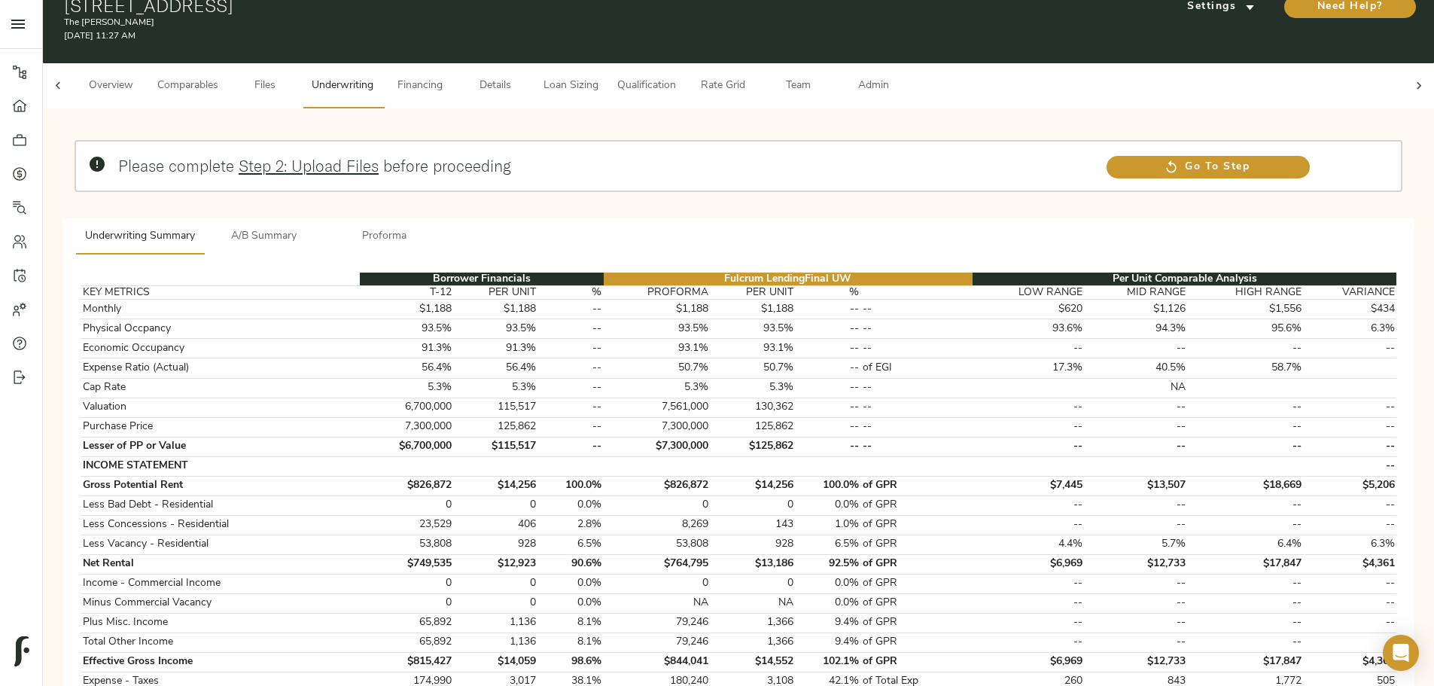
scroll to position [0, 0]
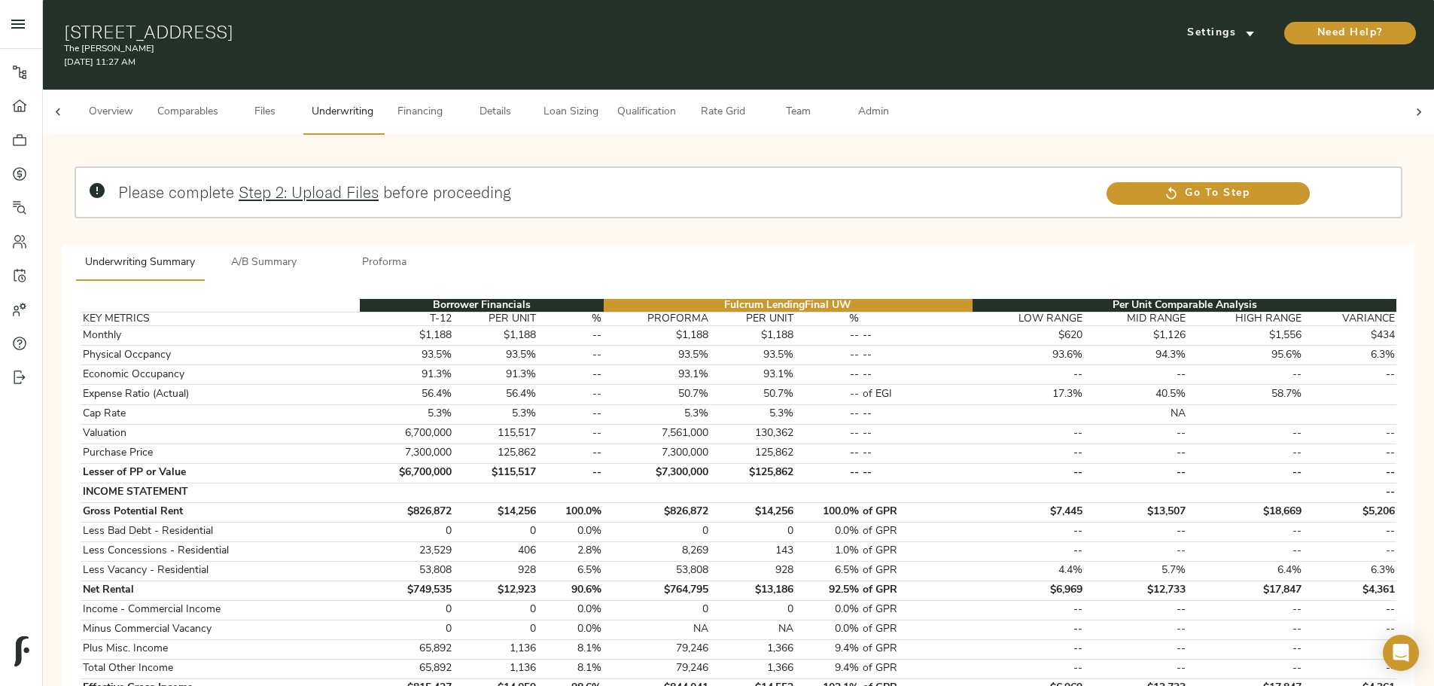
click at [449, 103] on span "Financing" at bounding box center [419, 112] width 57 height 19
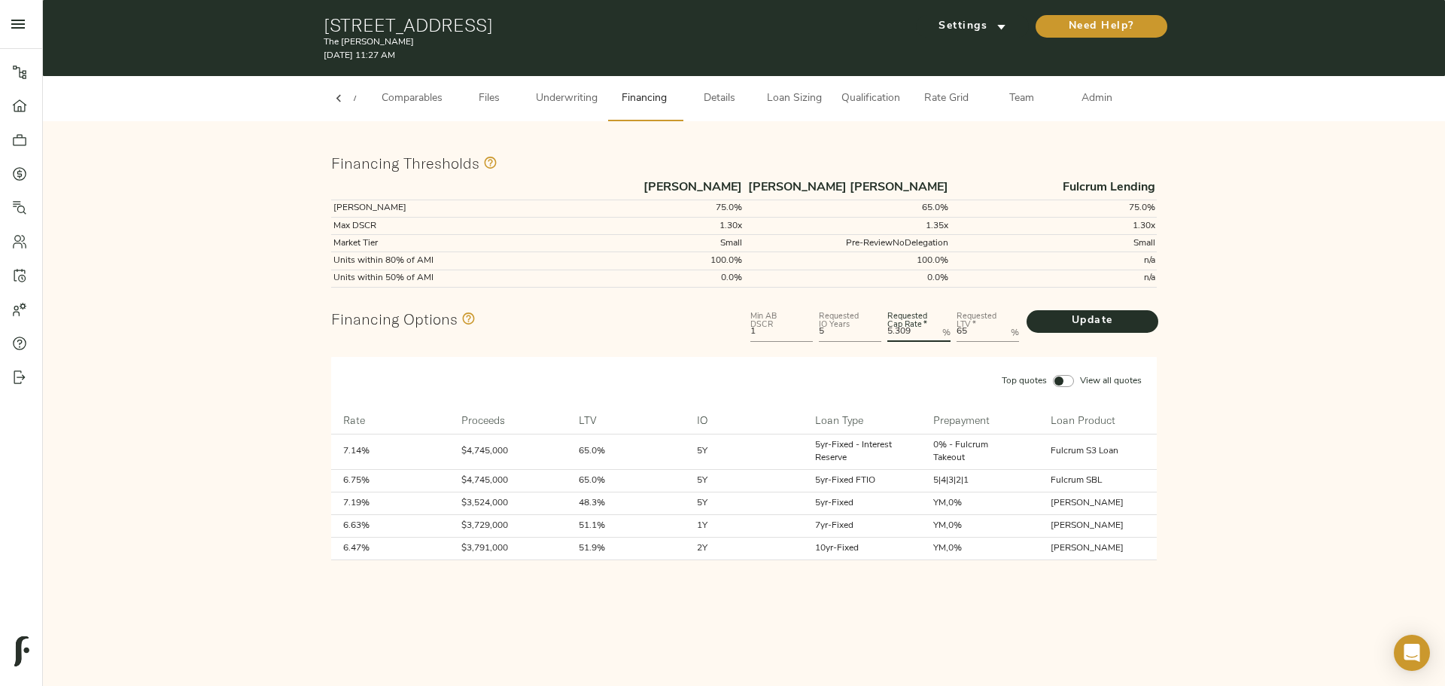
click at [563, 211] on Rate "5.309" at bounding box center [912, 333] width 48 height 18
type Rate "5.499"
click at [563, 211] on span "Update" at bounding box center [1093, 321] width 102 height 19
click at [563, 90] on span "Underwriting" at bounding box center [567, 99] width 62 height 19
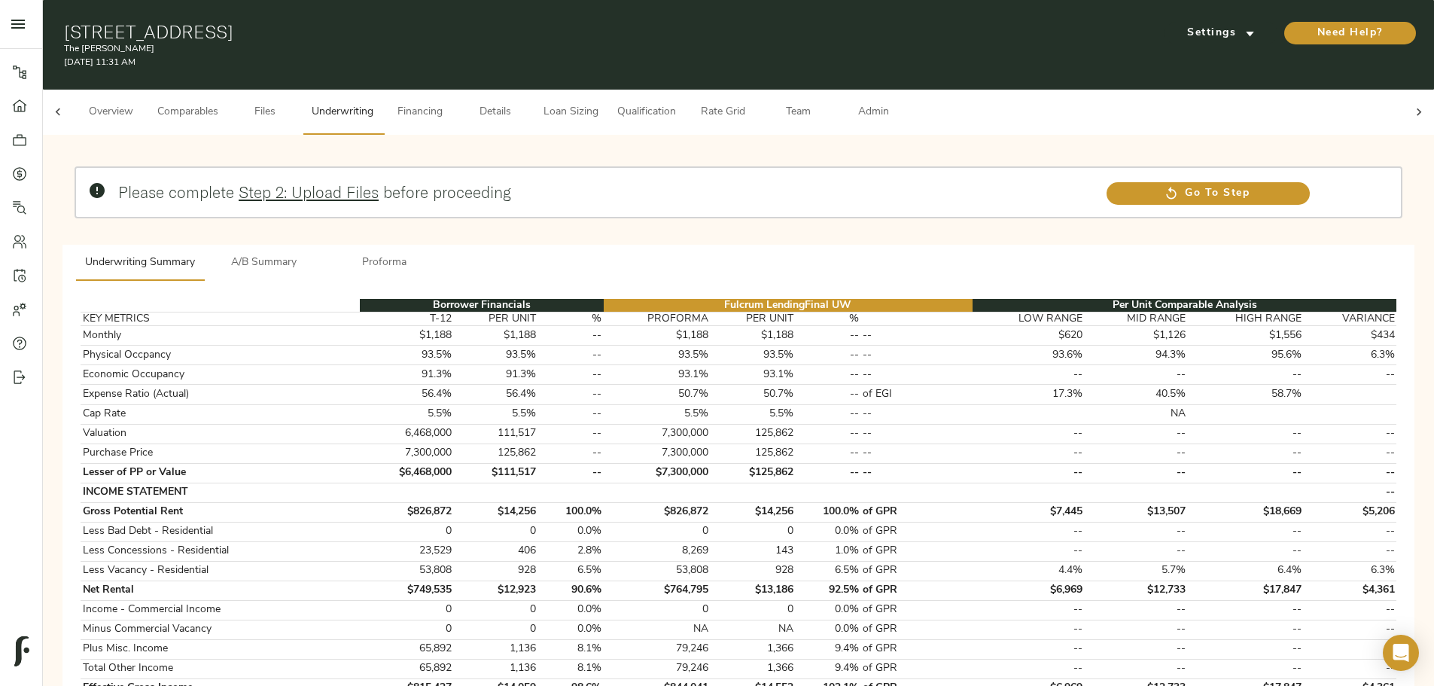
click at [315, 211] on span "A/B Summary" at bounding box center [264, 263] width 102 height 19
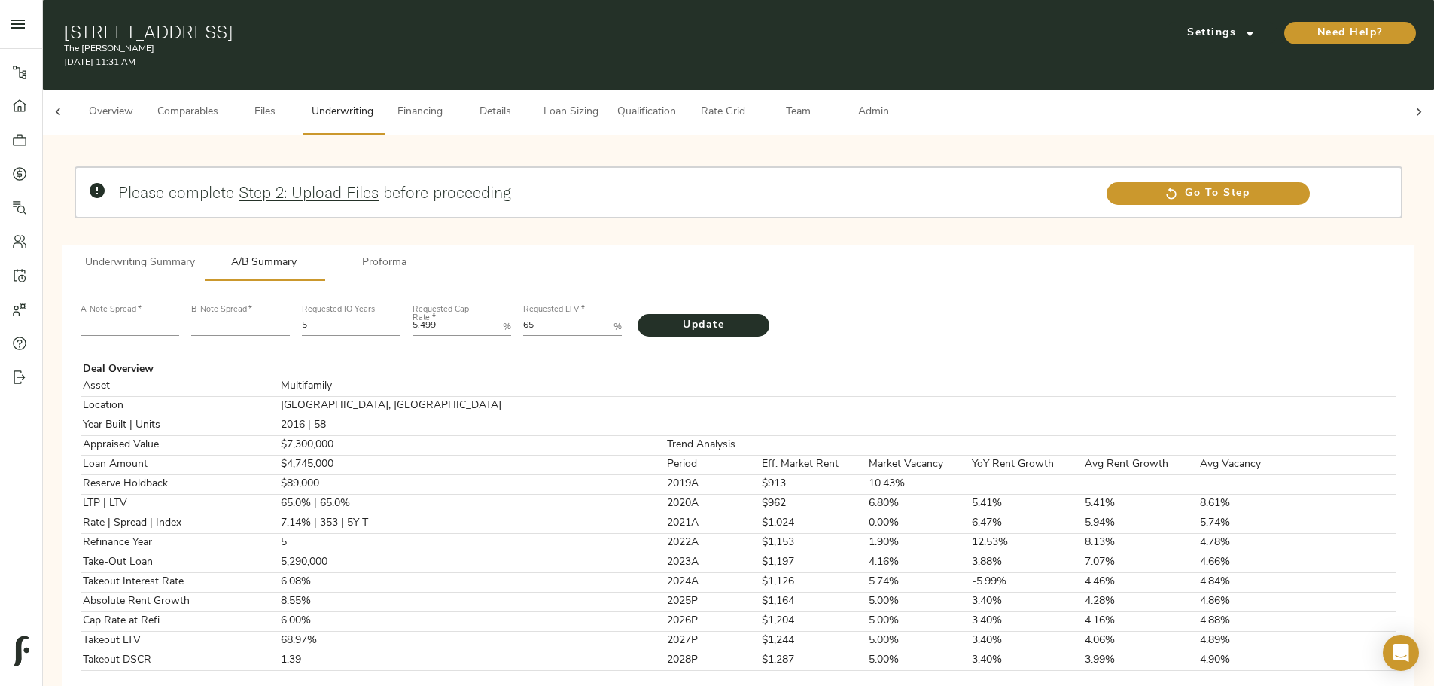
click at [179, 211] on input "number" at bounding box center [130, 326] width 99 height 18
type input "220"
click at [290, 211] on input "number" at bounding box center [240, 326] width 99 height 18
type input "883"
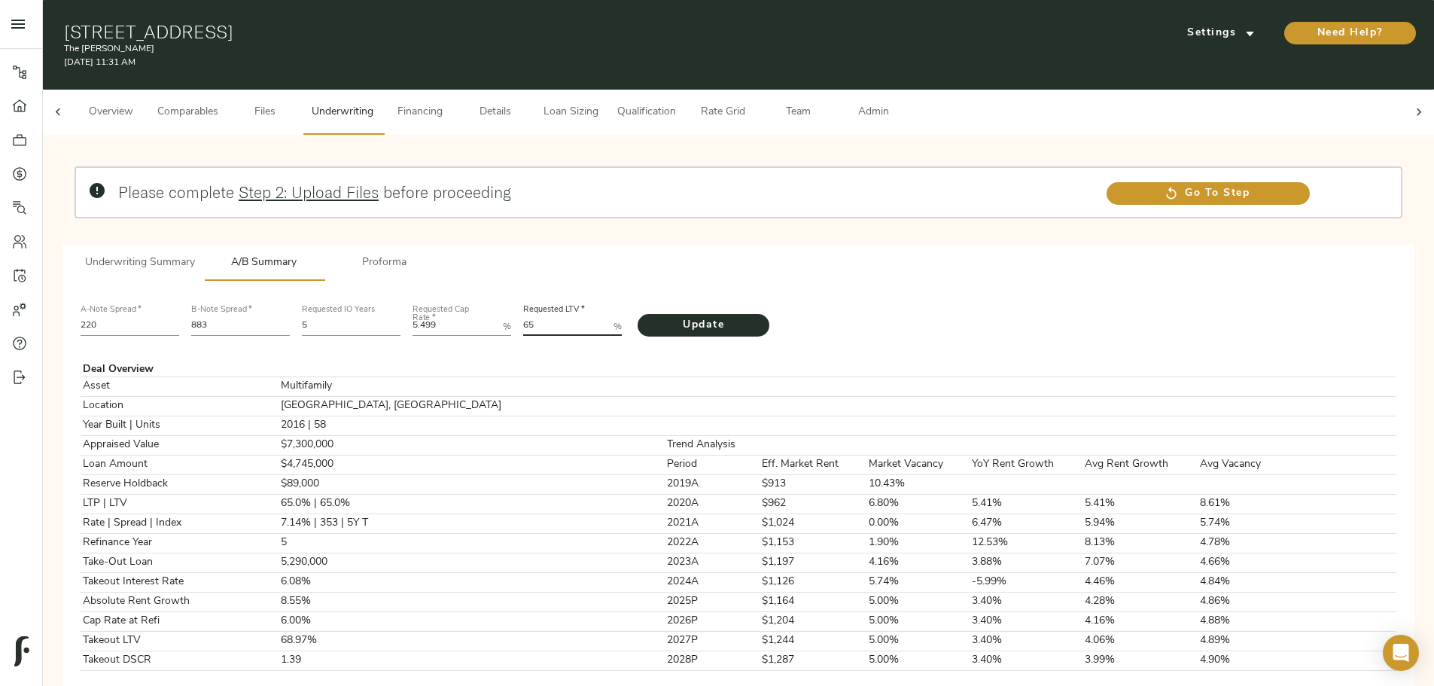
drag, startPoint x: 626, startPoint y: 300, endPoint x: 611, endPoint y: 299, distance: 15.1
click at [563, 211] on LTV "65" at bounding box center [565, 326] width 84 height 18
type LTV "73.69"
click at [563, 211] on button "Update" at bounding box center [704, 325] width 132 height 23
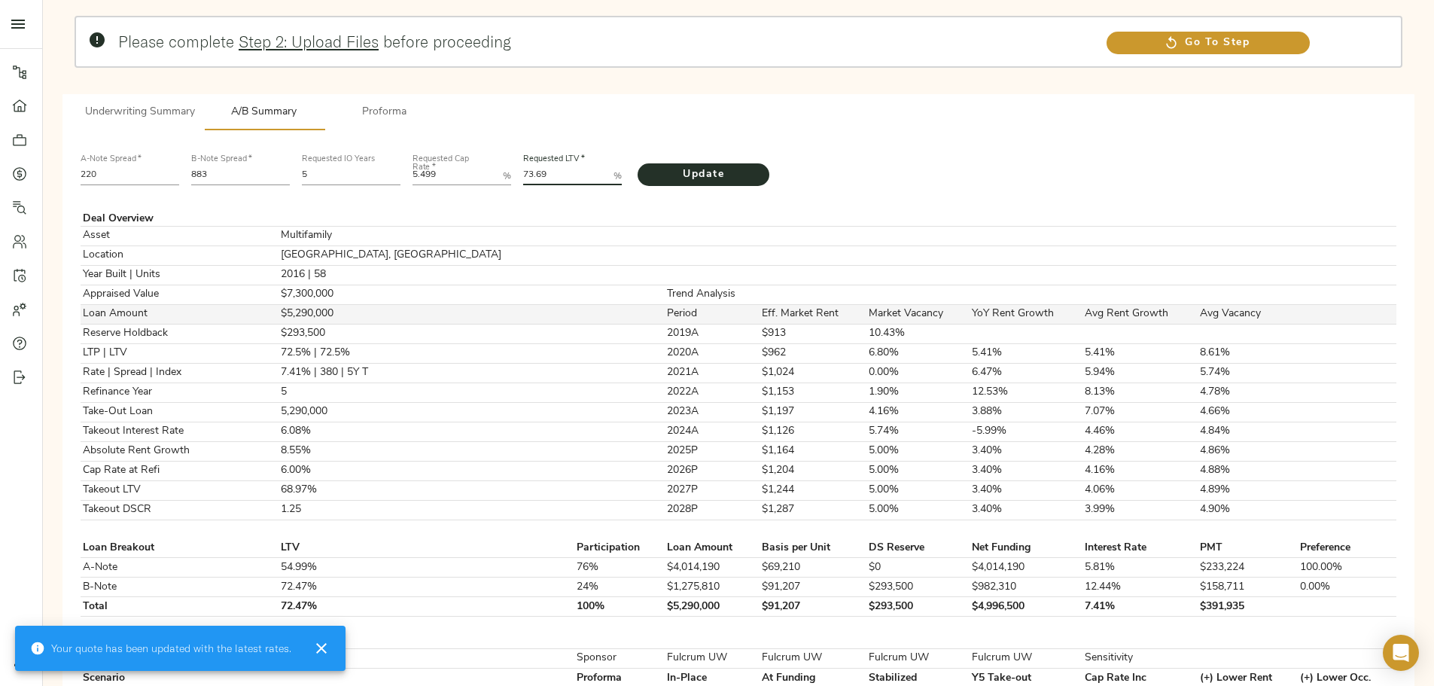
scroll to position [226, 0]
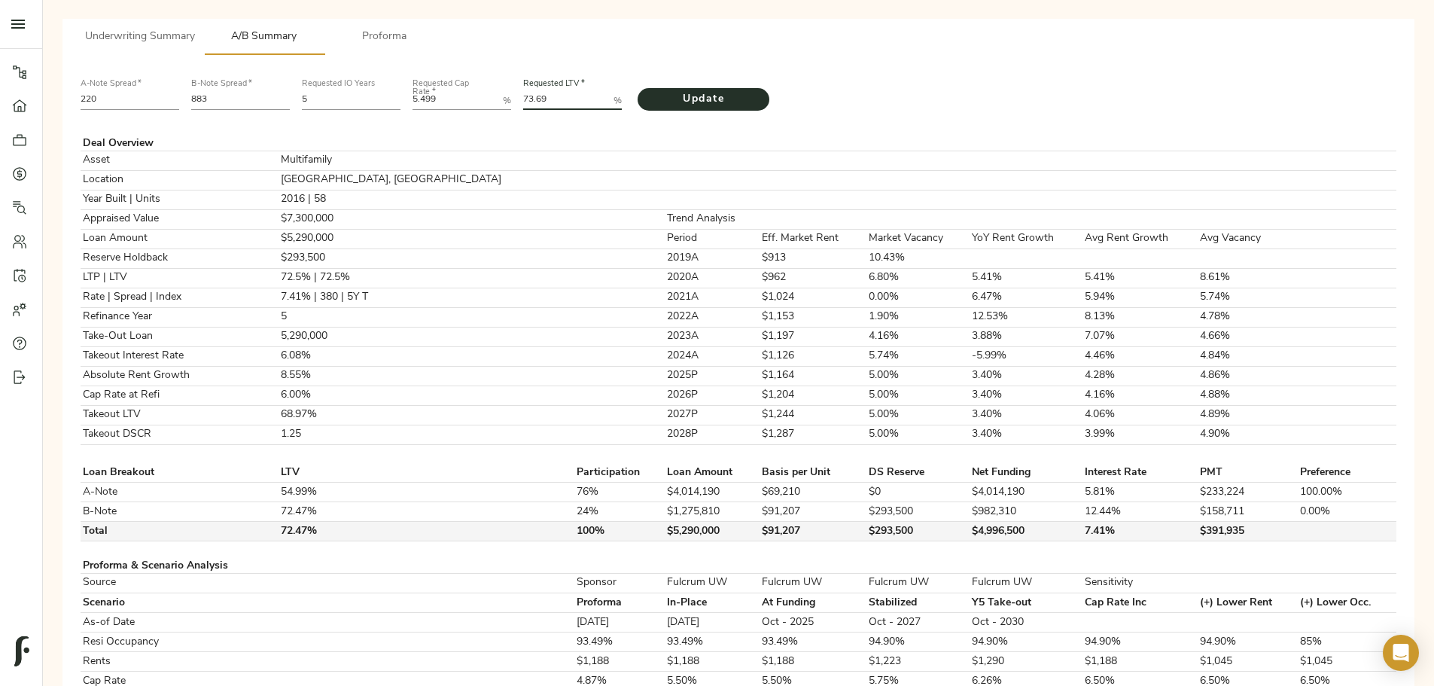
click at [563, 211] on td "$293,500" at bounding box center [917, 532] width 103 height 20
copy td "$293,500"
drag, startPoint x: 263, startPoint y: 557, endPoint x: 266, endPoint y: 547, distance: 10.2
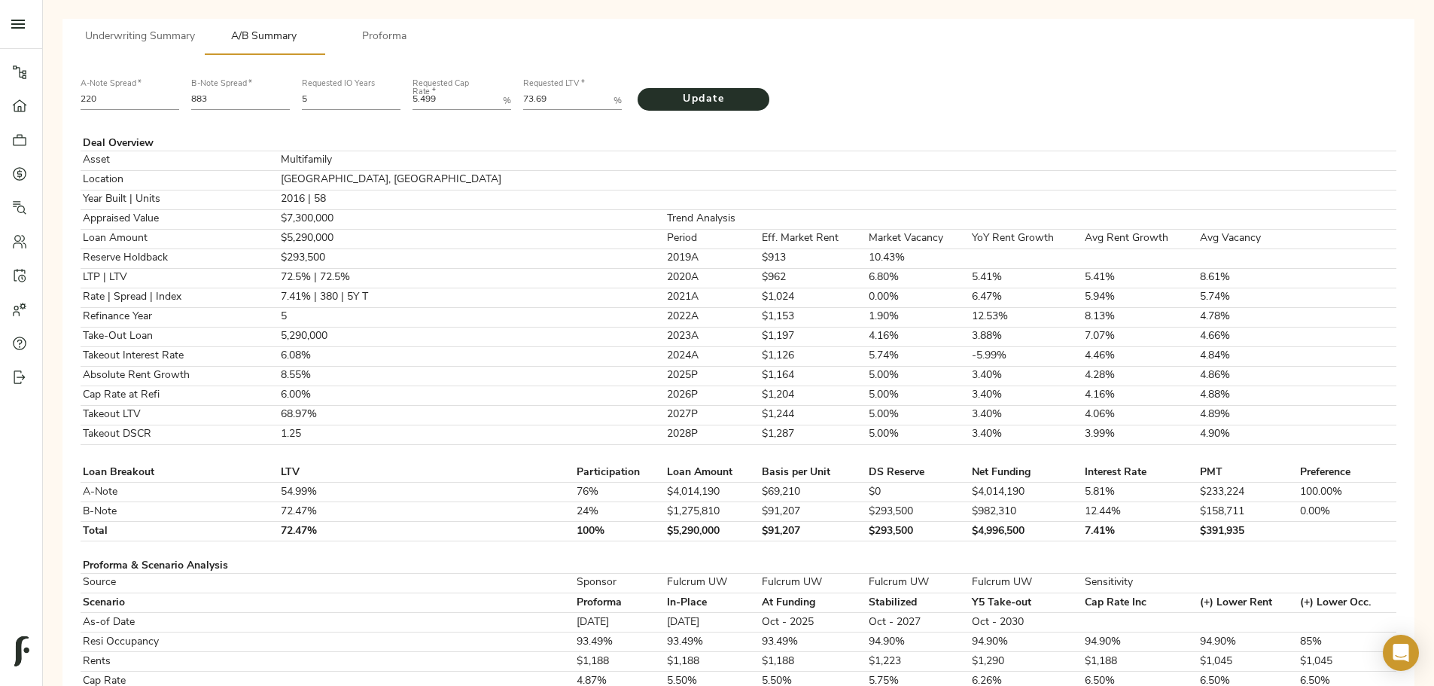
click at [265, 211] on div "Please complete Step 2: Upload Files before proceeding Go To Step Underwriting …" at bounding box center [738, 687] width 1367 height 1533
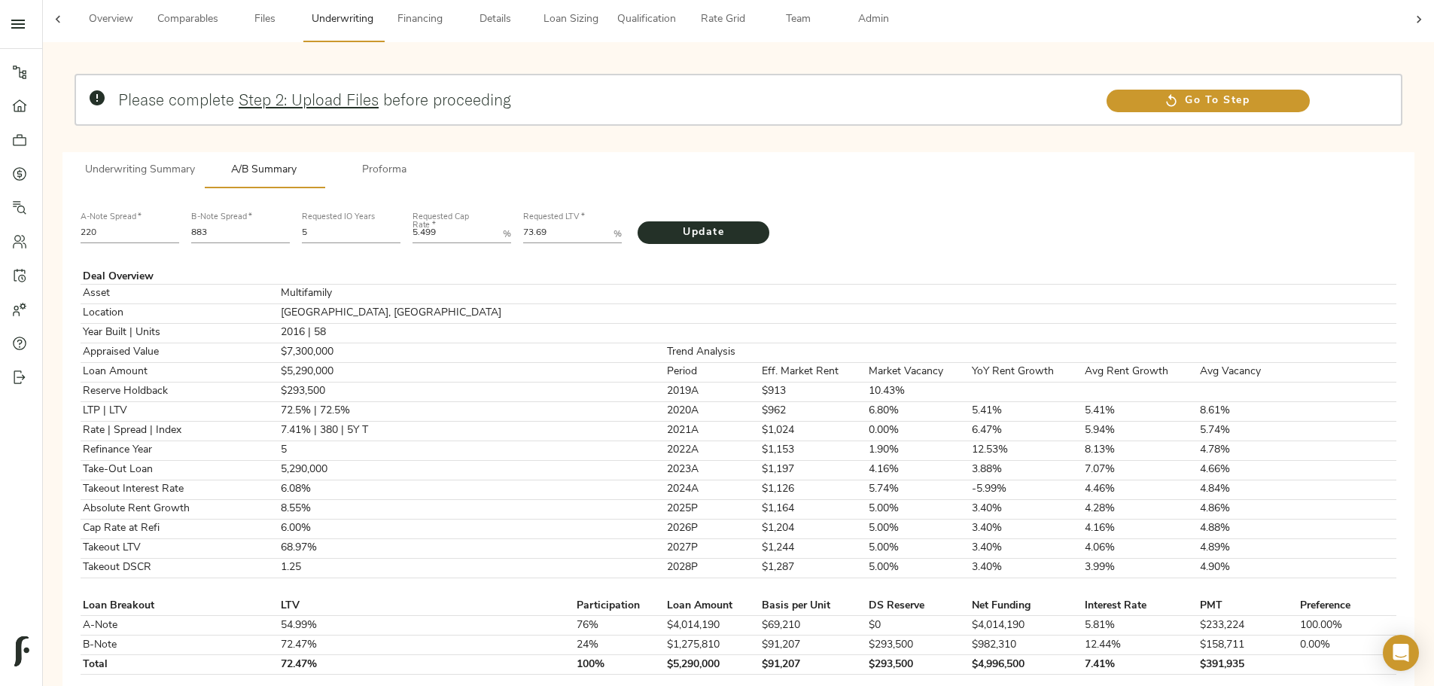
scroll to position [0, 0]
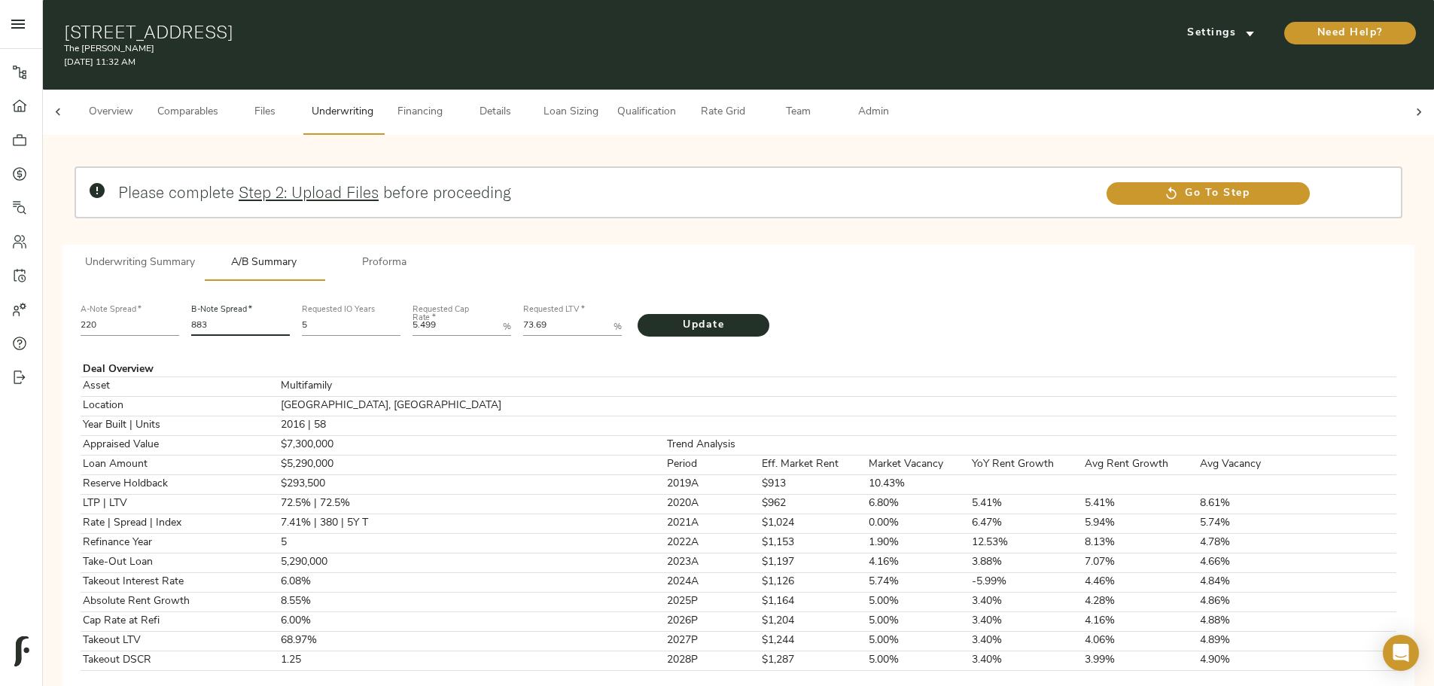
drag, startPoint x: 437, startPoint y: 299, endPoint x: 404, endPoint y: 299, distance: 33.1
click at [296, 211] on div "B-Note Spread   * 883" at bounding box center [240, 318] width 111 height 51
type input "790"
click at [563, 211] on LTV "73.69" at bounding box center [565, 326] width 84 height 18
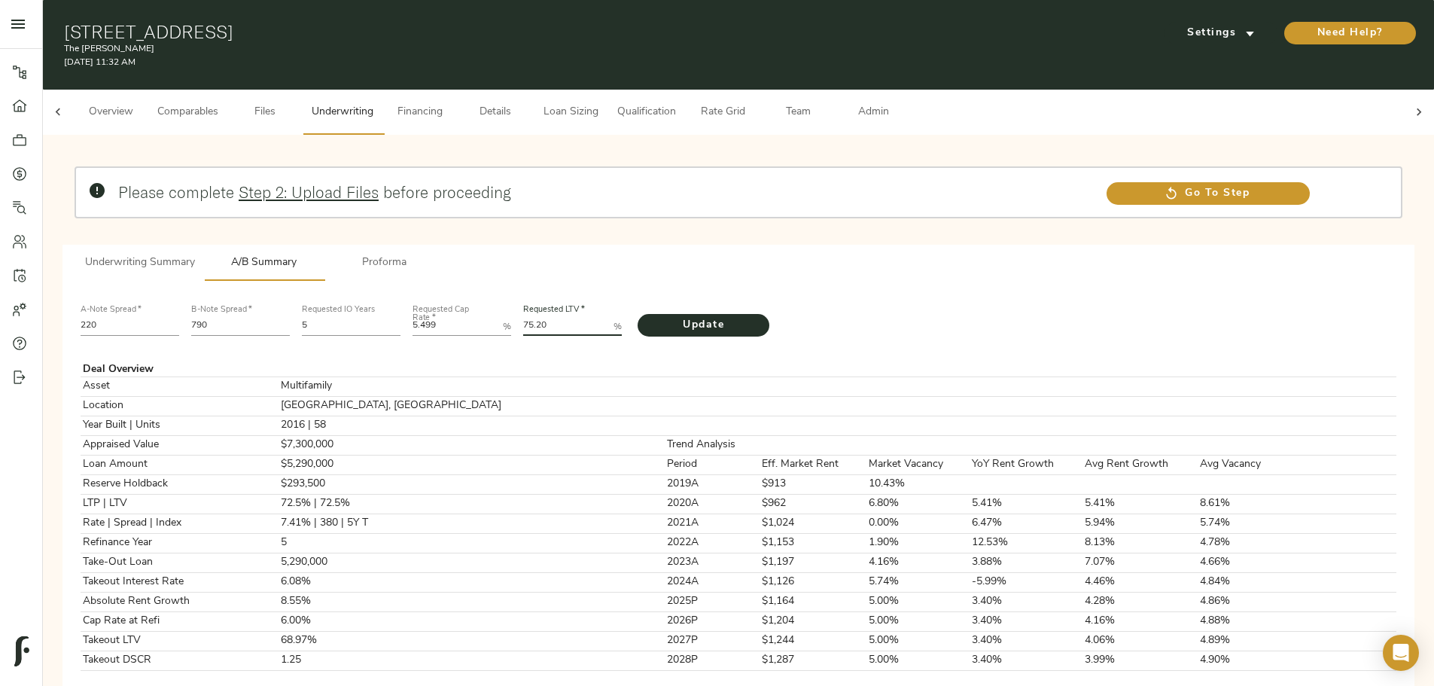
type LTV "75.20"
click at [563, 211] on button "Update" at bounding box center [704, 325] width 132 height 23
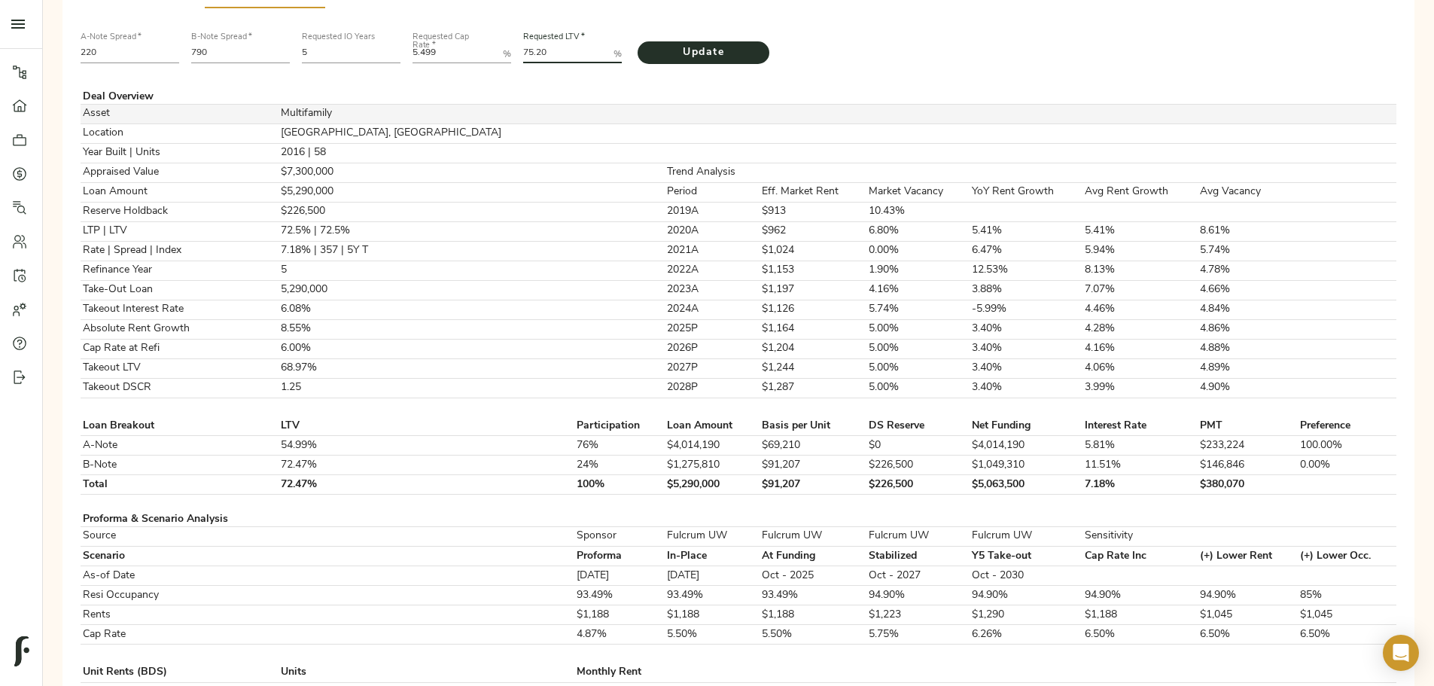
scroll to position [376, 0]
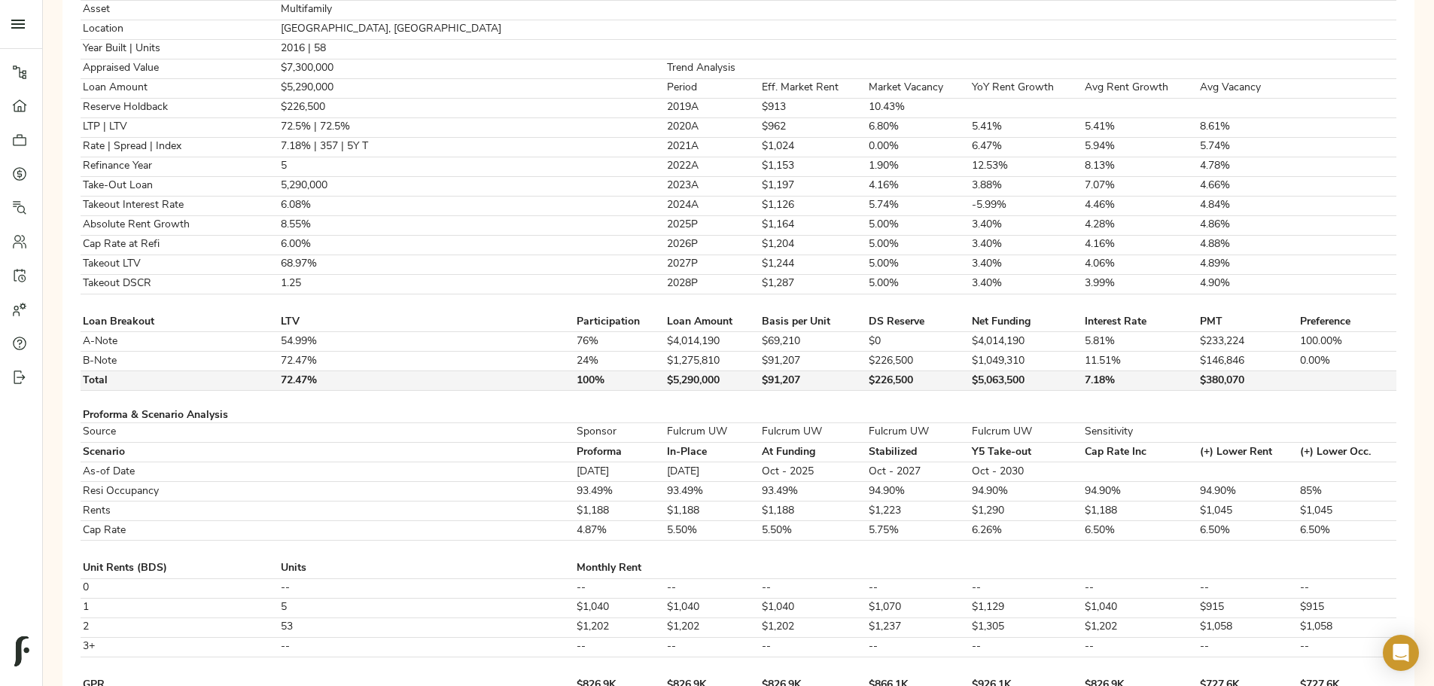
click at [563, 211] on td "$226,500" at bounding box center [917, 381] width 103 height 20
copy td "$226,500"
click at [563, 211] on table "Deal Overview Asset Multifamily Location [GEOGRAPHIC_DATA], [GEOGRAPHIC_DATA] Y…" at bounding box center [739, 623] width 1316 height 1310
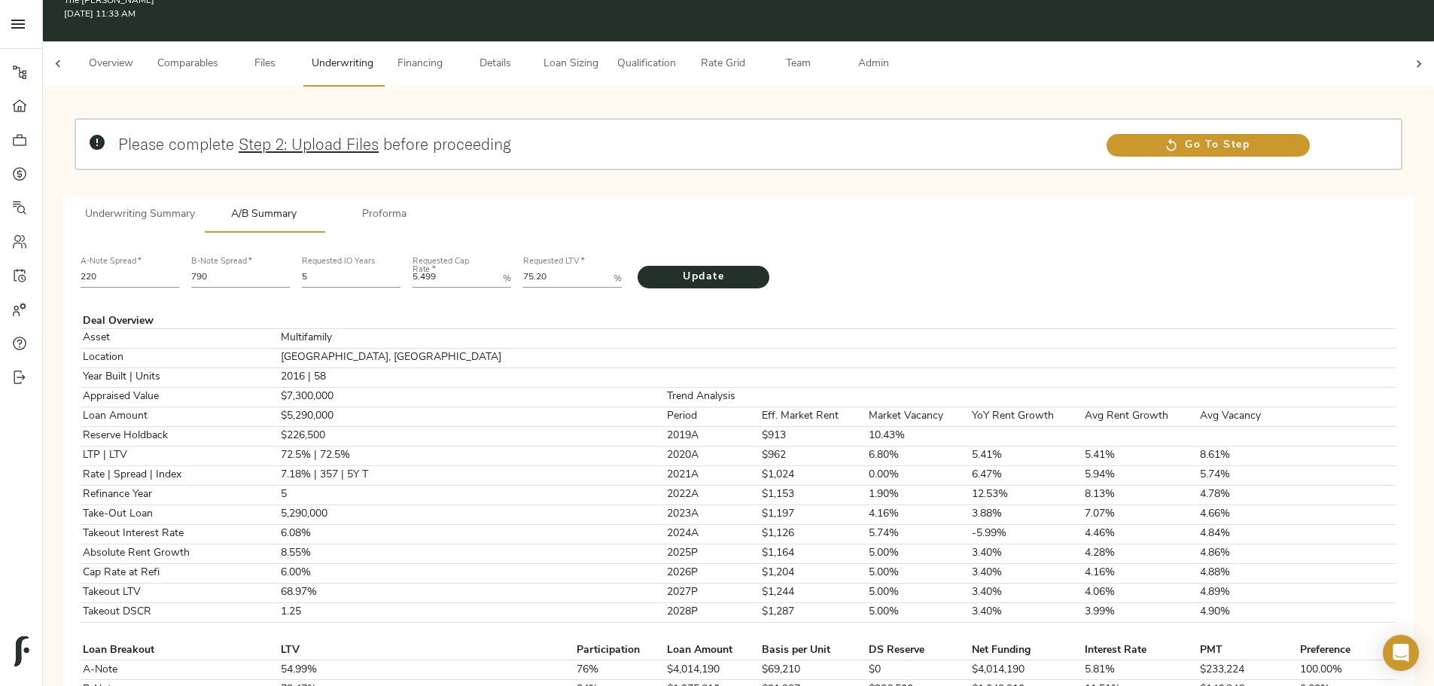
scroll to position [0, 0]
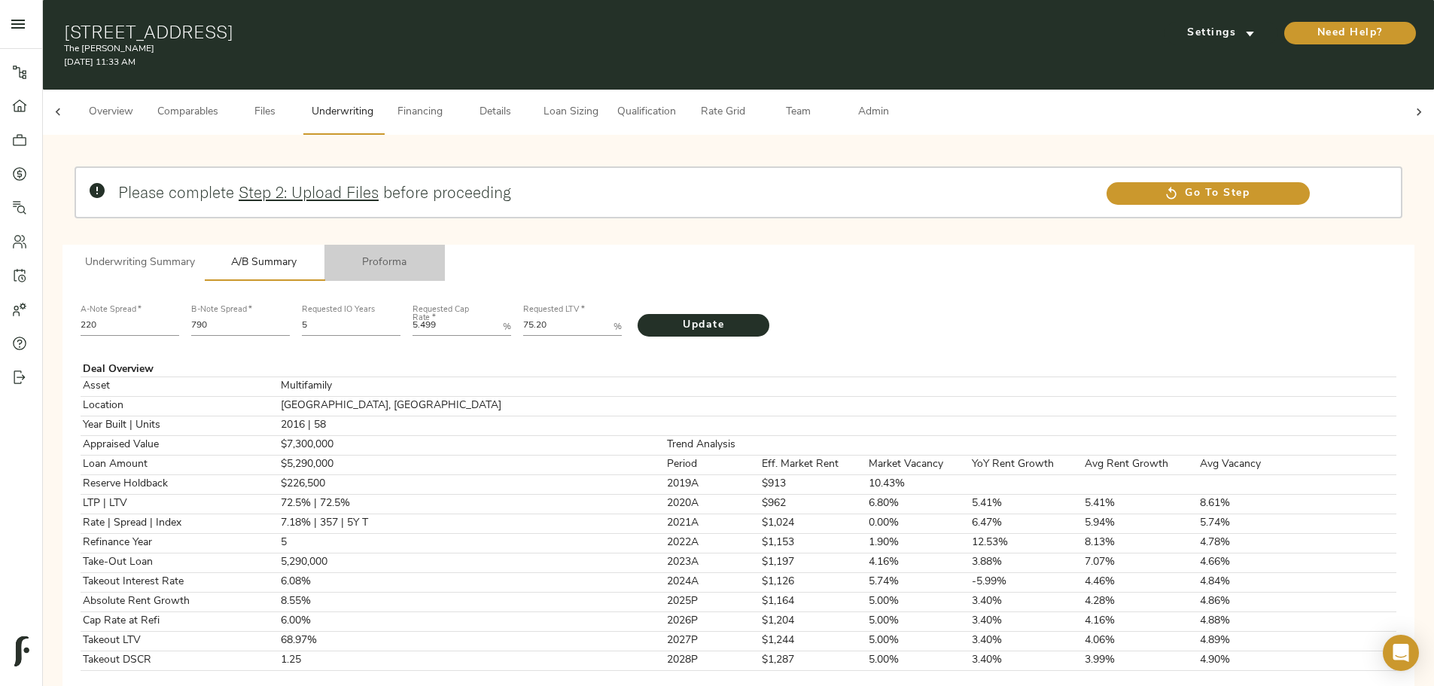
click at [436, 211] on span "Proforma" at bounding box center [384, 263] width 102 height 19
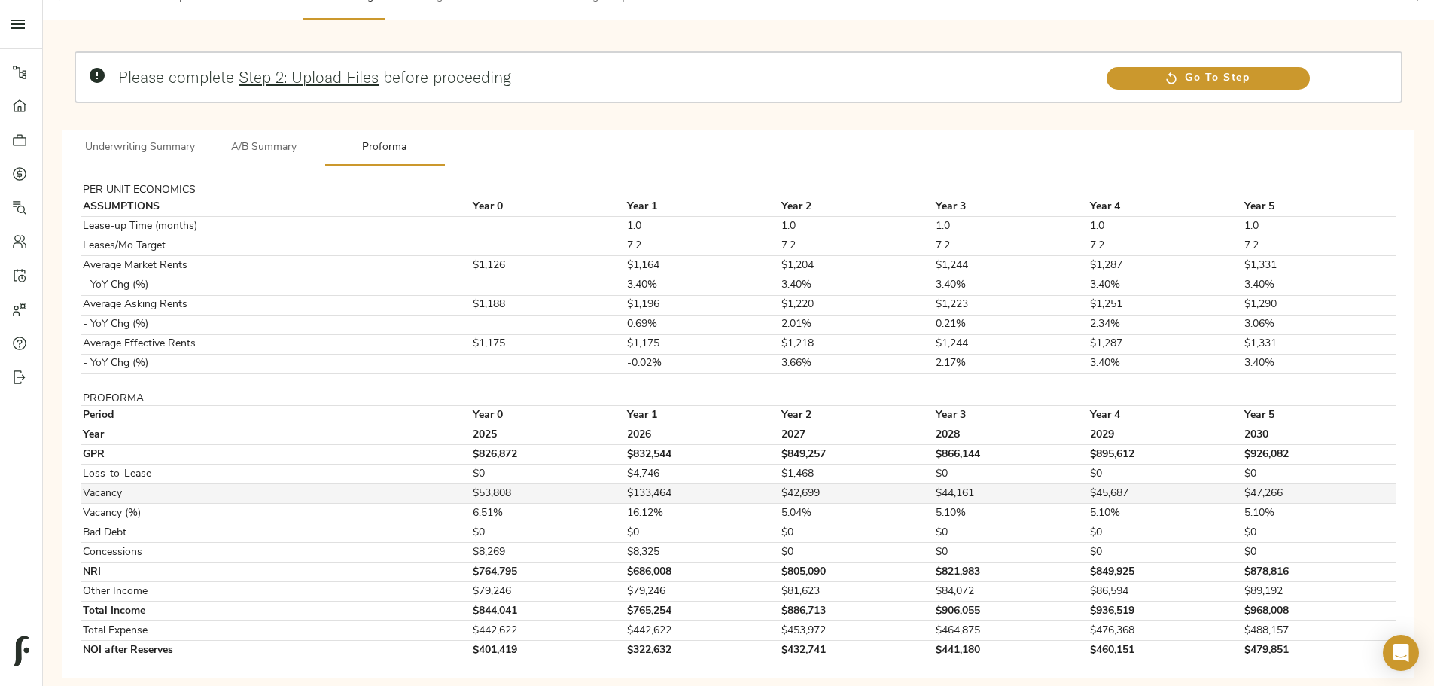
scroll to position [117, 0]
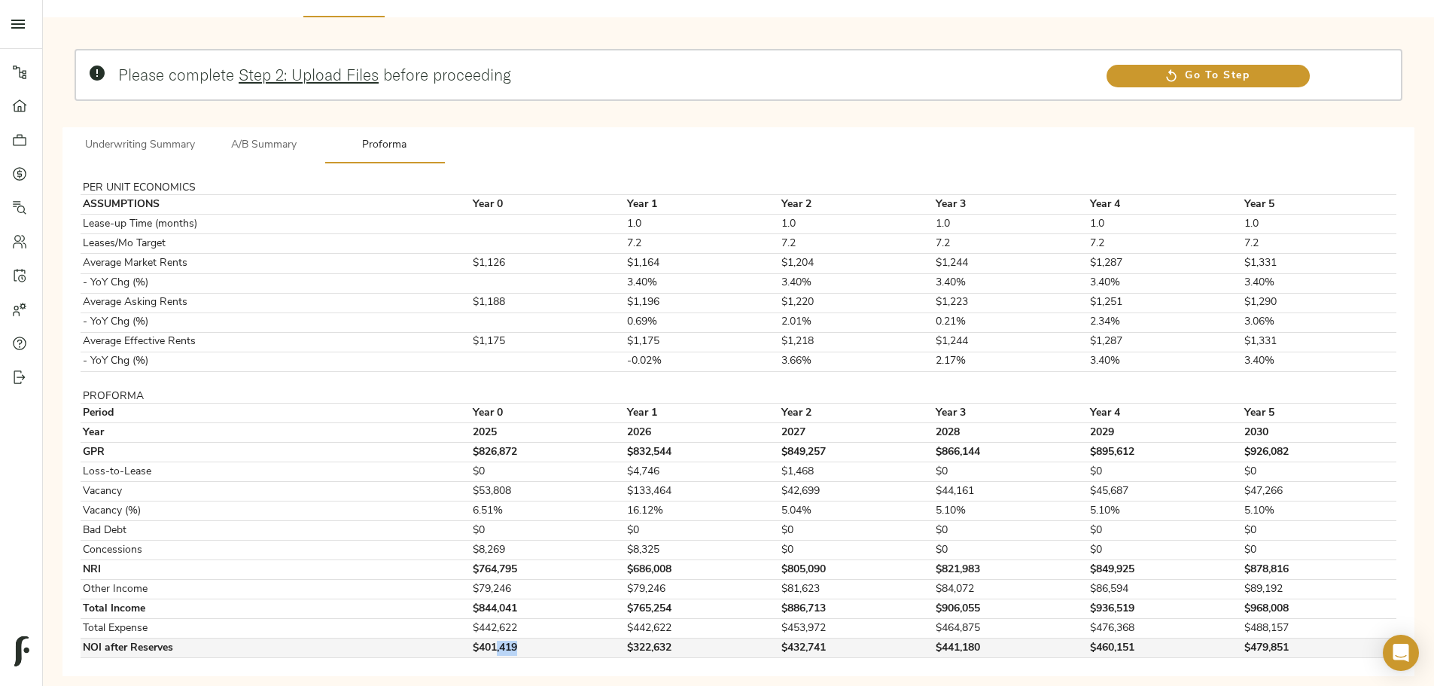
drag, startPoint x: 595, startPoint y: 621, endPoint x: 621, endPoint y: 621, distance: 26.3
click at [563, 211] on td "$401,419" at bounding box center [548, 648] width 154 height 20
drag, startPoint x: 563, startPoint y: 623, endPoint x: 617, endPoint y: 623, distance: 53.4
click at [563, 211] on tr "NOI after Reserves $401,419 $322,632 $432,741 $441,180 $460,151 $479,851" at bounding box center [739, 648] width 1316 height 20
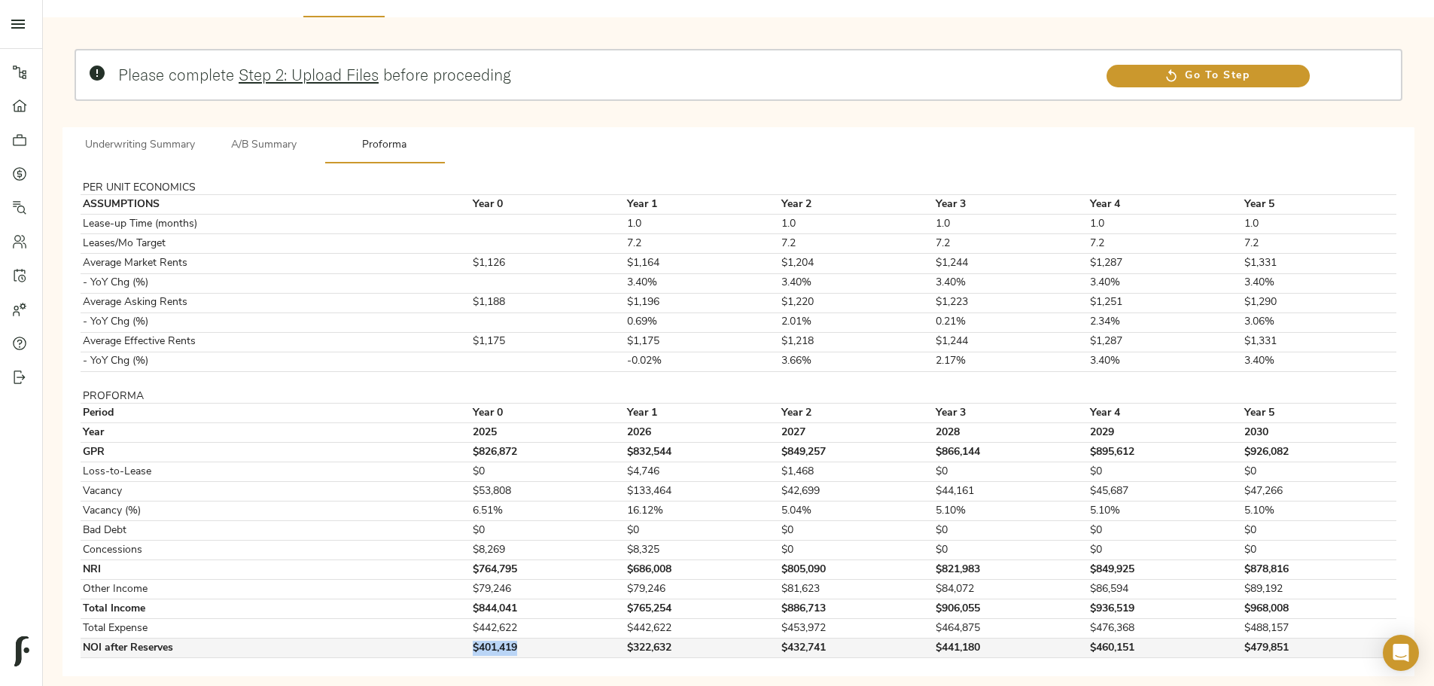
click at [563, 211] on td "$401,419" at bounding box center [548, 648] width 154 height 20
drag, startPoint x: 568, startPoint y: 625, endPoint x: 634, endPoint y: 624, distance: 66.3
click at [563, 211] on td "$401,419" at bounding box center [548, 648] width 154 height 20
drag, startPoint x: 658, startPoint y: 624, endPoint x: 740, endPoint y: 619, distance: 82.2
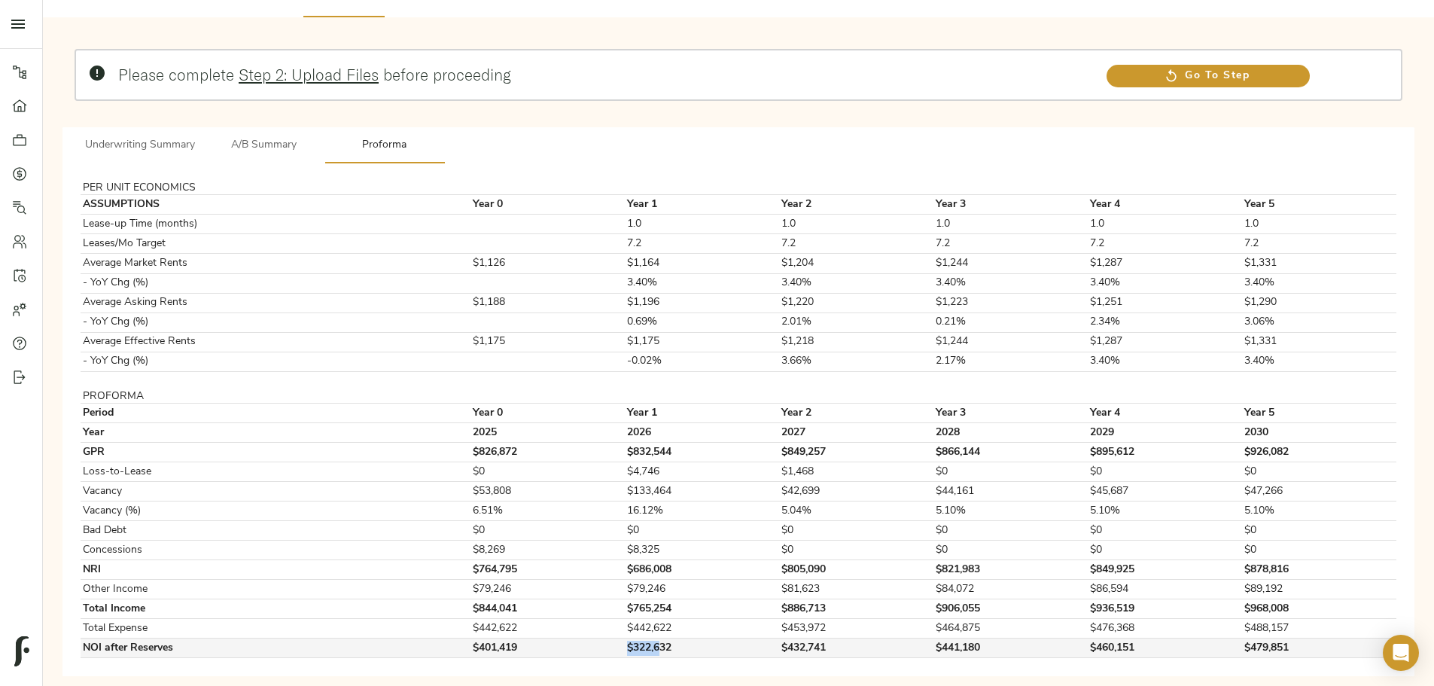
click at [563, 211] on tr "NOI after Reserves $401,419 $322,632 $432,741 $441,180 $460,151 $479,851" at bounding box center [739, 648] width 1316 height 20
click at [563, 211] on td "$322,632" at bounding box center [703, 648] width 154 height 20
drag, startPoint x: 648, startPoint y: 621, endPoint x: 748, endPoint y: 621, distance: 99.4
click at [563, 211] on tr "NOI after Reserves $401,419 $322,632 $432,741 $441,180 $460,151 $479,851" at bounding box center [739, 648] width 1316 height 20
click at [563, 211] on td "$322,632" at bounding box center [703, 648] width 154 height 20
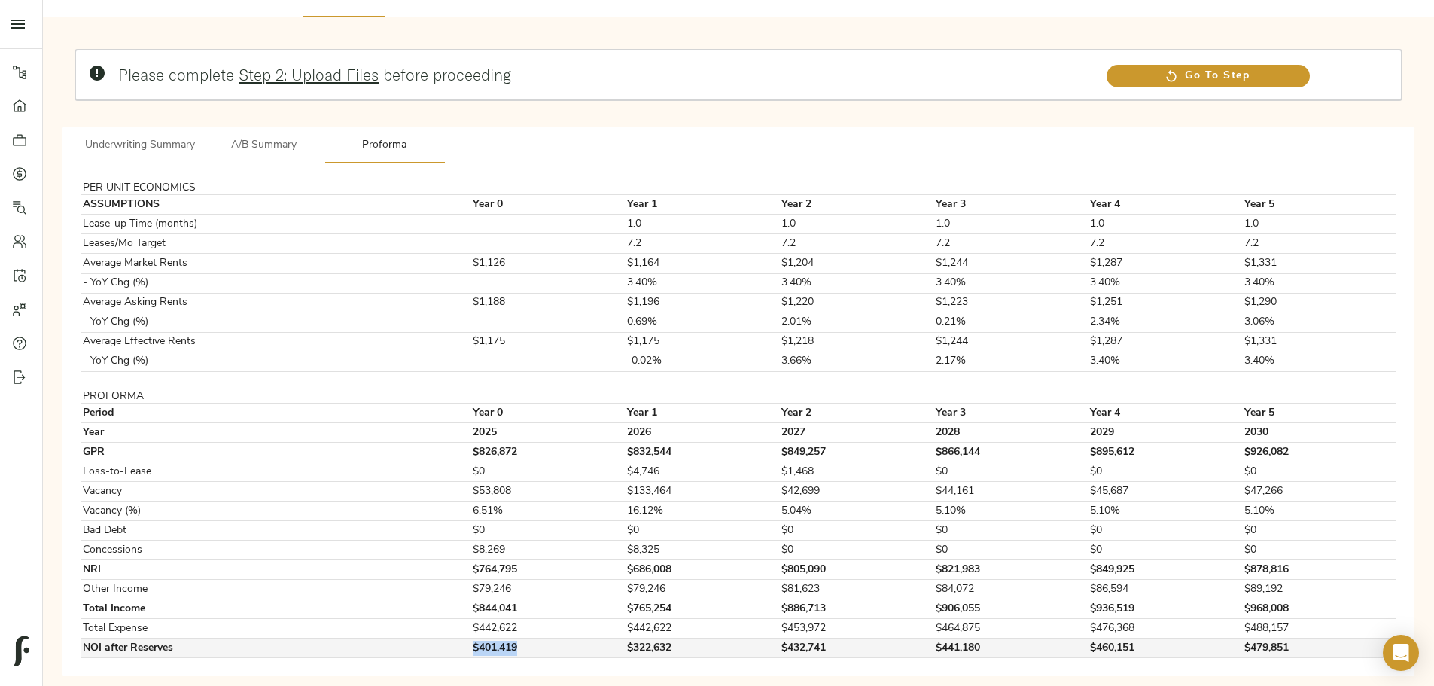
drag, startPoint x: 568, startPoint y: 618, endPoint x: 636, endPoint y: 621, distance: 67.8
click at [563, 211] on td "$401,419" at bounding box center [548, 648] width 154 height 20
drag, startPoint x: 553, startPoint y: 623, endPoint x: 632, endPoint y: 619, distance: 79.2
click at [563, 211] on tr "NOI after Reserves $401,419 $322,632 $432,741 $441,180 $460,151 $479,851" at bounding box center [739, 648] width 1316 height 20
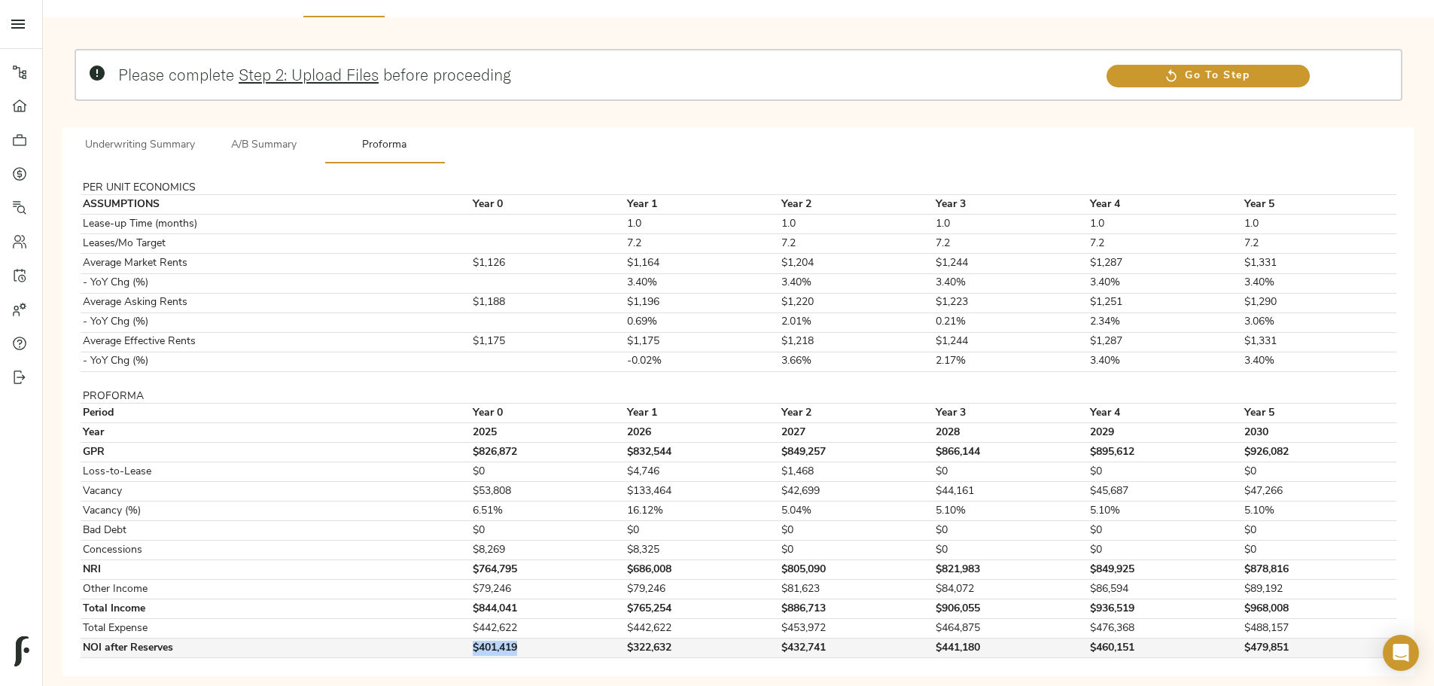
click at [563, 211] on td "$401,419" at bounding box center [548, 648] width 154 height 20
drag, startPoint x: 659, startPoint y: 623, endPoint x: 741, endPoint y: 623, distance: 81.3
click at [563, 211] on tr "NOI after Reserves $401,419 $322,632 $432,741 $441,180 $460,151 $479,851" at bounding box center [739, 648] width 1316 height 20
click at [563, 211] on td "$322,632" at bounding box center [703, 648] width 154 height 20
drag, startPoint x: 660, startPoint y: 625, endPoint x: 730, endPoint y: 626, distance: 70.0
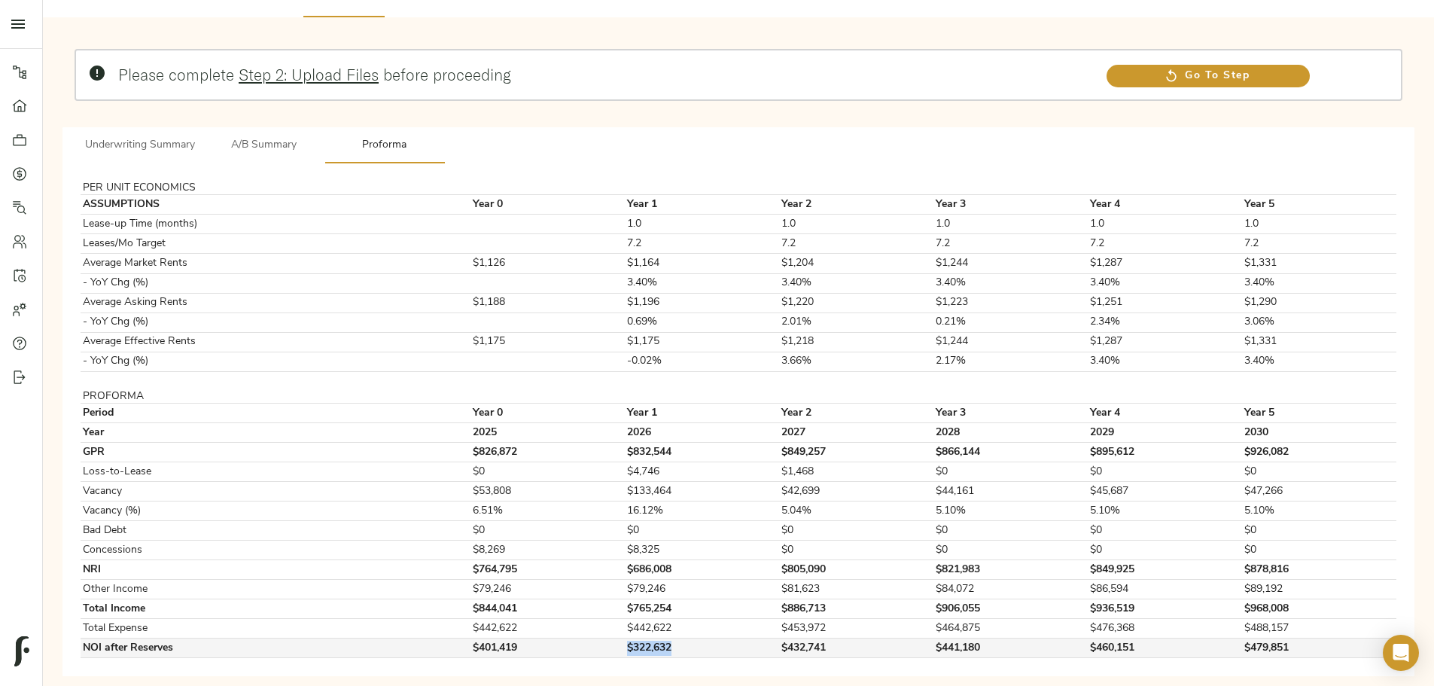
click at [563, 211] on tr "NOI after Reserves $401,419 $322,632 $432,741 $441,180 $460,151 $479,851" at bounding box center [739, 648] width 1316 height 20
click at [563, 211] on td "$322,632" at bounding box center [703, 648] width 154 height 20
drag, startPoint x: 571, startPoint y: 616, endPoint x: 608, endPoint y: 620, distance: 37.8
click at [563, 211] on td "$401,419" at bounding box center [548, 648] width 154 height 20
drag, startPoint x: 623, startPoint y: 624, endPoint x: 582, endPoint y: 621, distance: 40.8
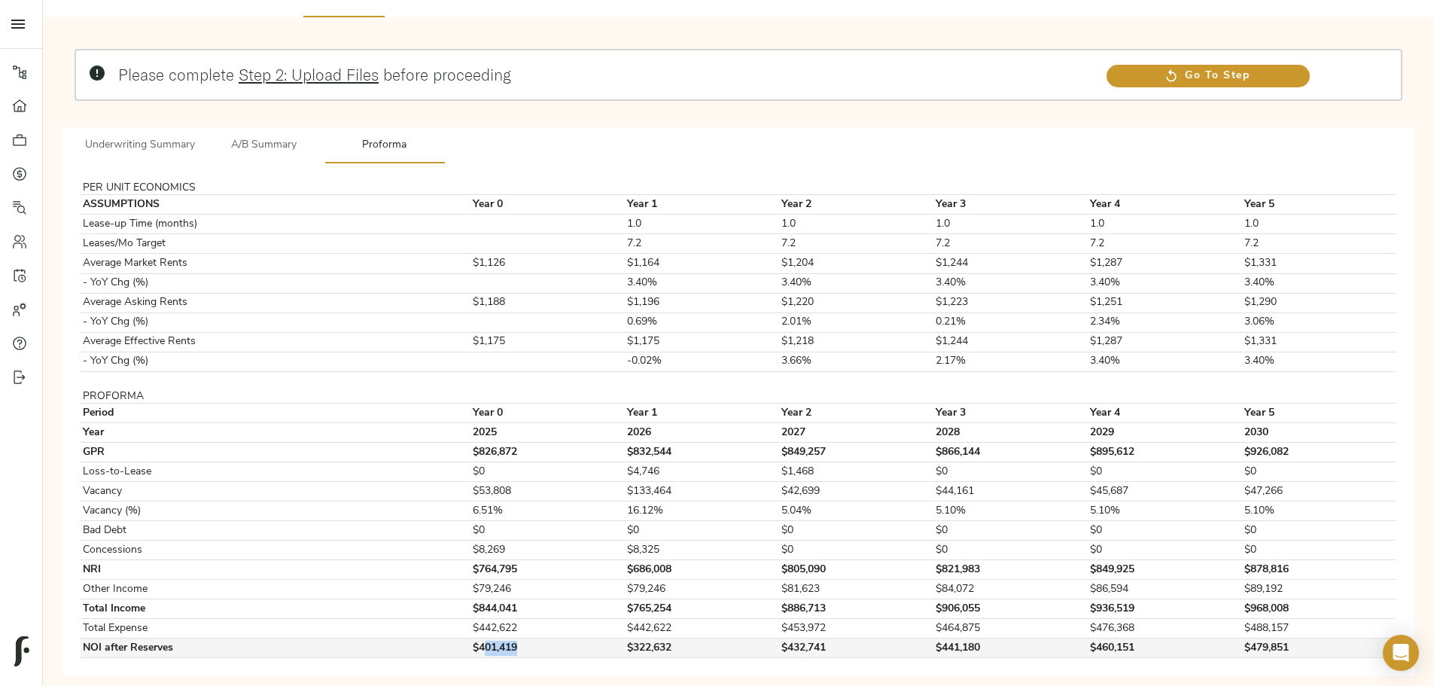
click at [563, 211] on td "$401,419" at bounding box center [548, 648] width 154 height 20
drag, startPoint x: 572, startPoint y: 621, endPoint x: 643, endPoint y: 623, distance: 70.8
click at [563, 211] on td "$401,419" at bounding box center [548, 648] width 154 height 20
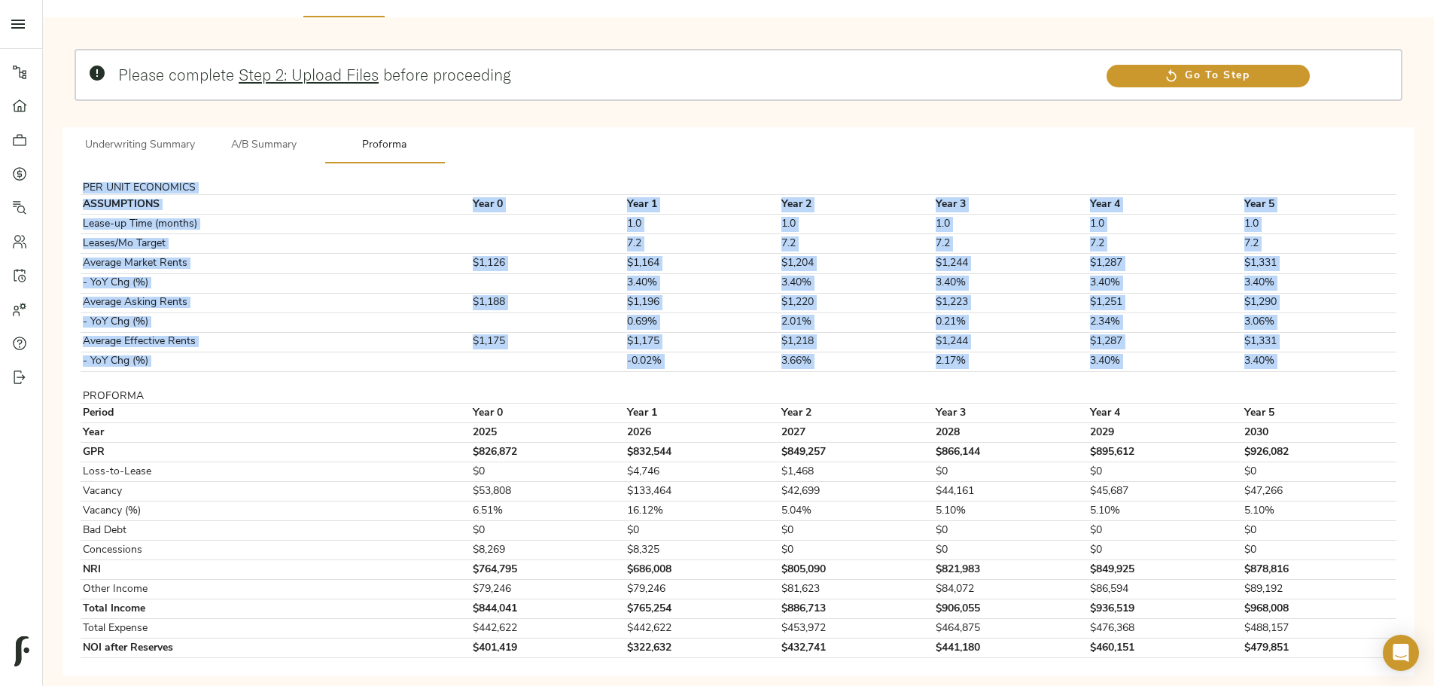
drag, startPoint x: 393, startPoint y: 380, endPoint x: 1067, endPoint y: 638, distance: 722.0
click at [563, 211] on div "PER UNIT ECONOMICS ASSUMPTIONS Year 0 Year 1 Year 2 Year 3 Year 4 Year 5 Lease-…" at bounding box center [739, 419] width 1328 height 489
copy tbody "PER UNIT ECONOMICS ASSUMPTIONS Year 0 Year 1 Year 2 Year 3 Year 4 Year 5 Lease-…"
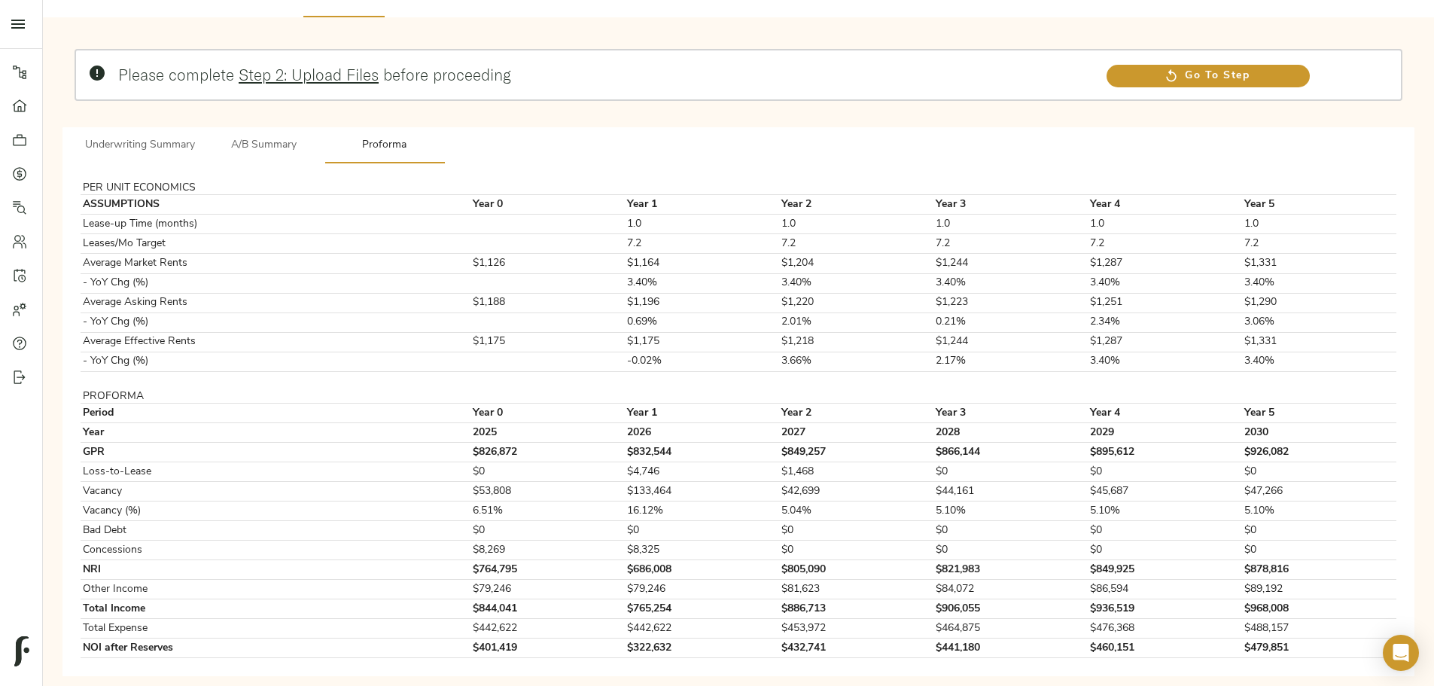
click at [445, 211] on table "PER UNIT ECONOMICS ASSUMPTIONS Year 0 Year 1 Year 2 Year 3 Year 4 Year 5 Lease-…" at bounding box center [739, 419] width 1316 height 477
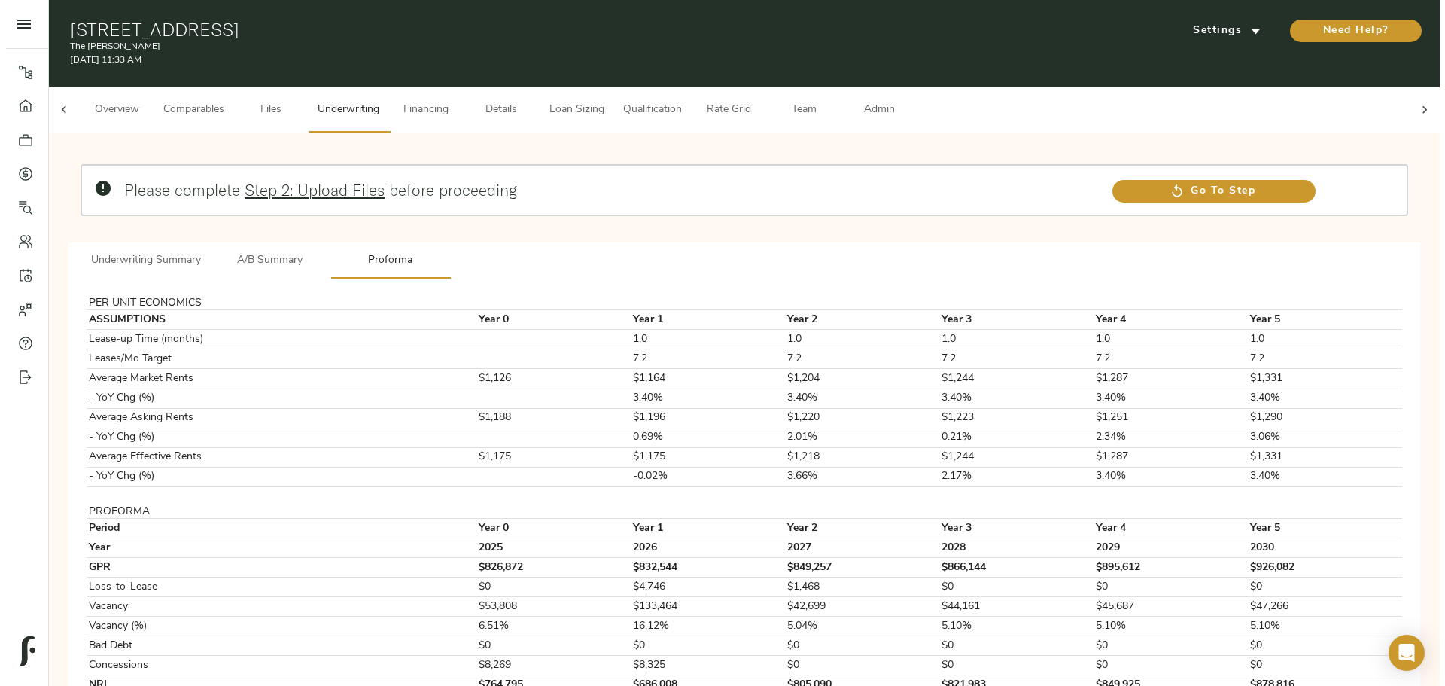
scroll to position [0, 0]
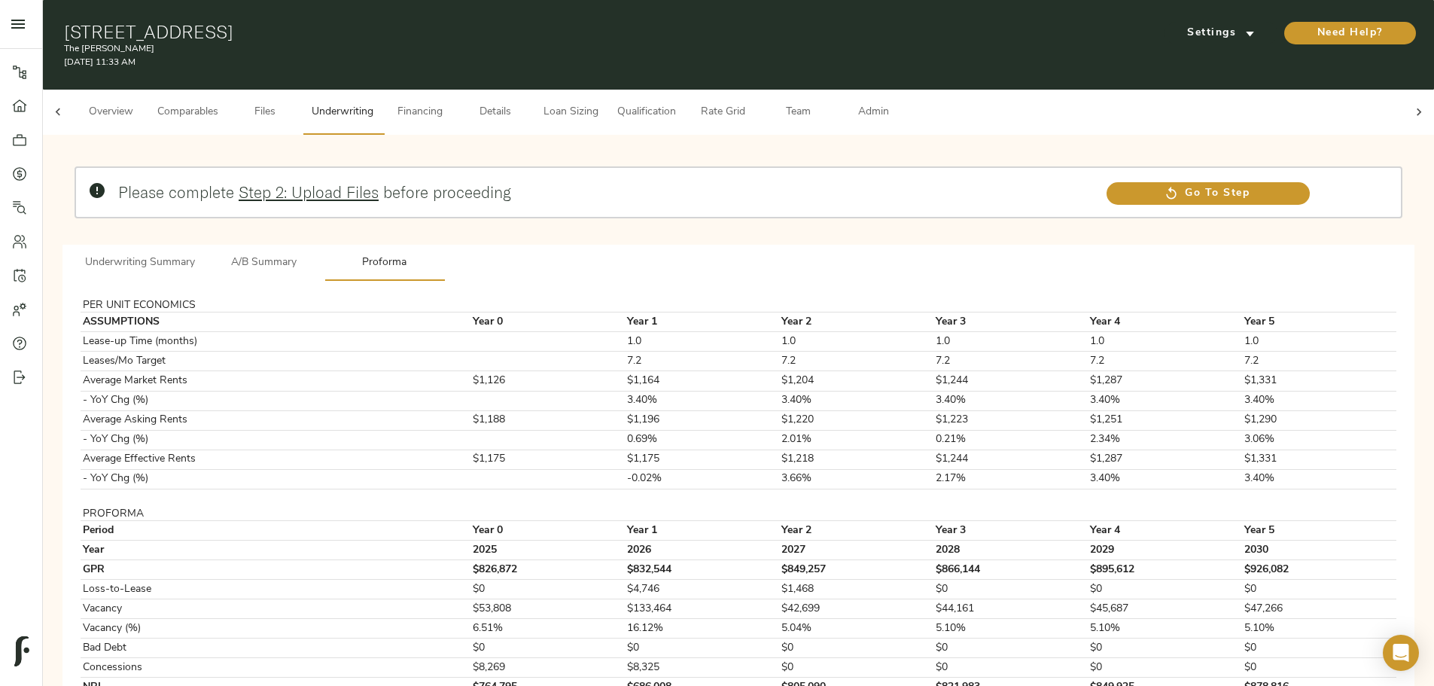
click at [563, 103] on span "Rate Grid" at bounding box center [722, 112] width 57 height 19
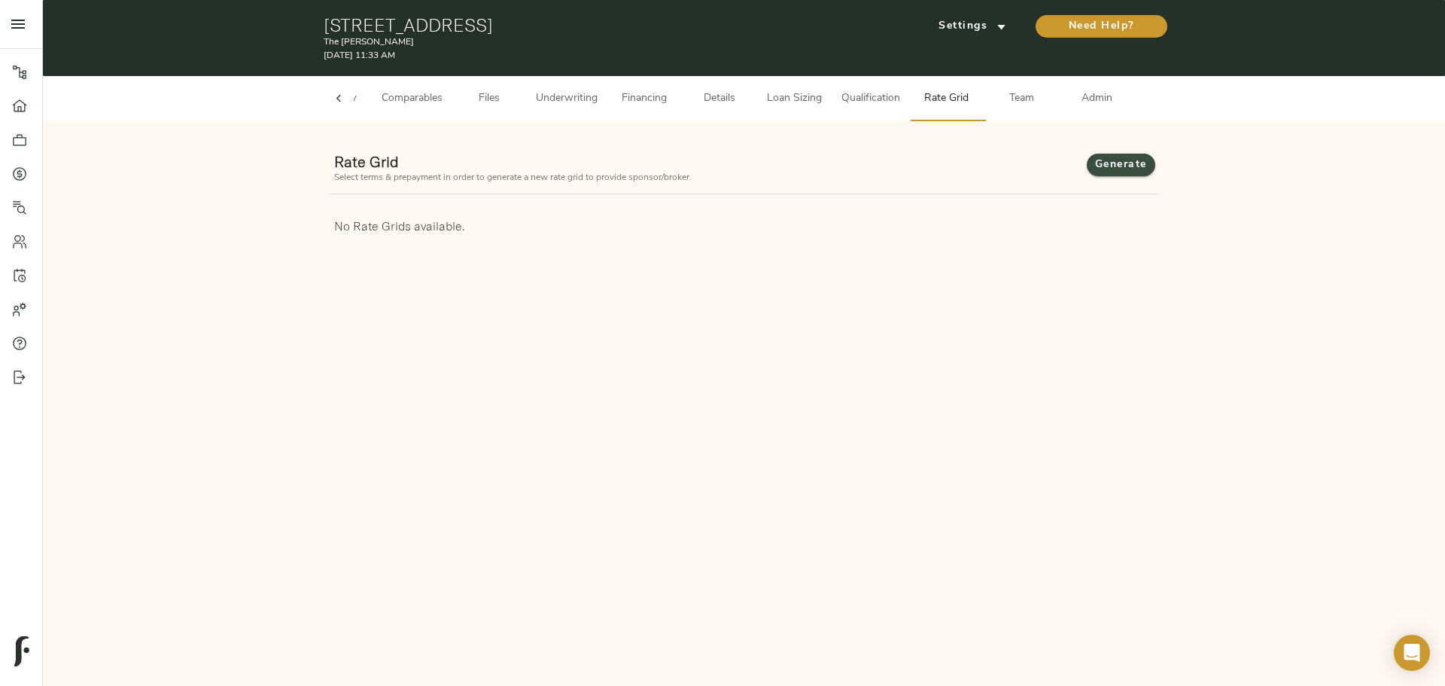
click at [563, 163] on span "Generate" at bounding box center [1121, 165] width 38 height 19
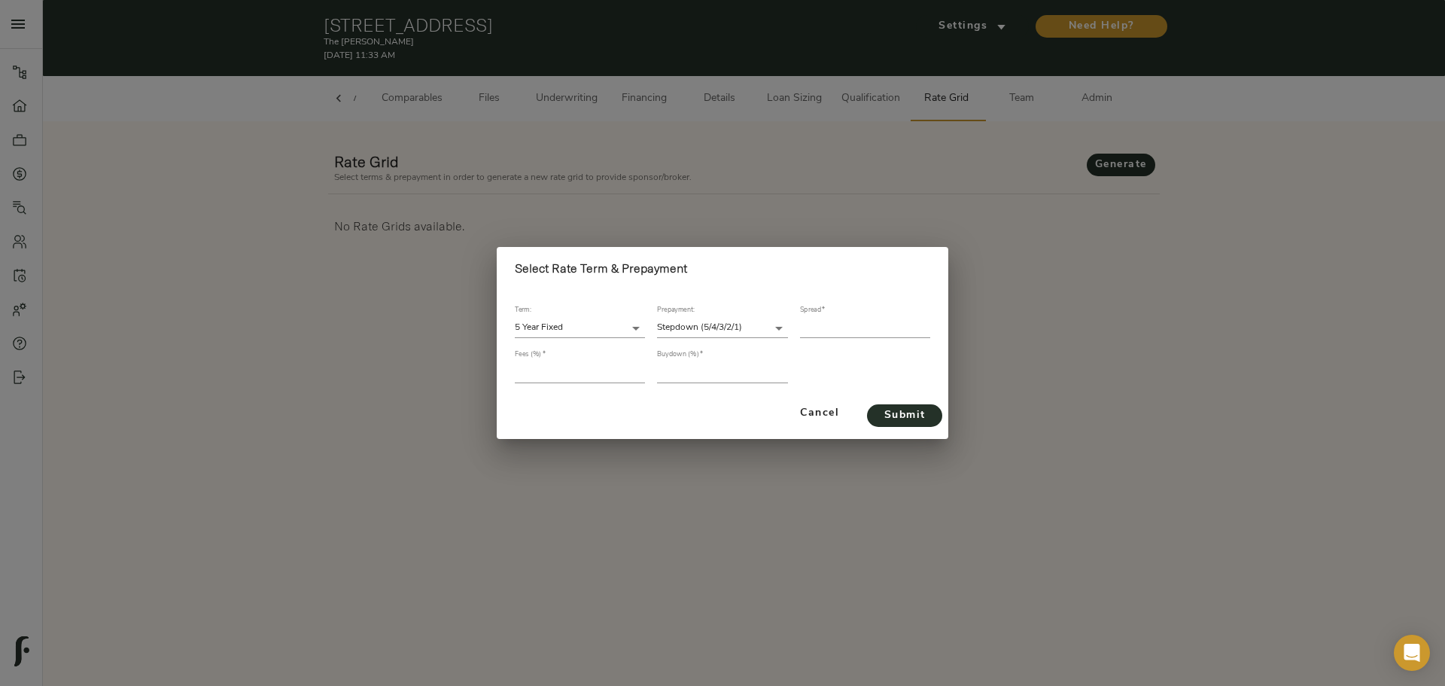
click at [563, 211] on input "number" at bounding box center [865, 328] width 130 height 20
type input "330"
click at [563, 211] on input "number" at bounding box center [580, 372] width 130 height 20
type input "1"
click at [563, 211] on input "number" at bounding box center [722, 372] width 130 height 20
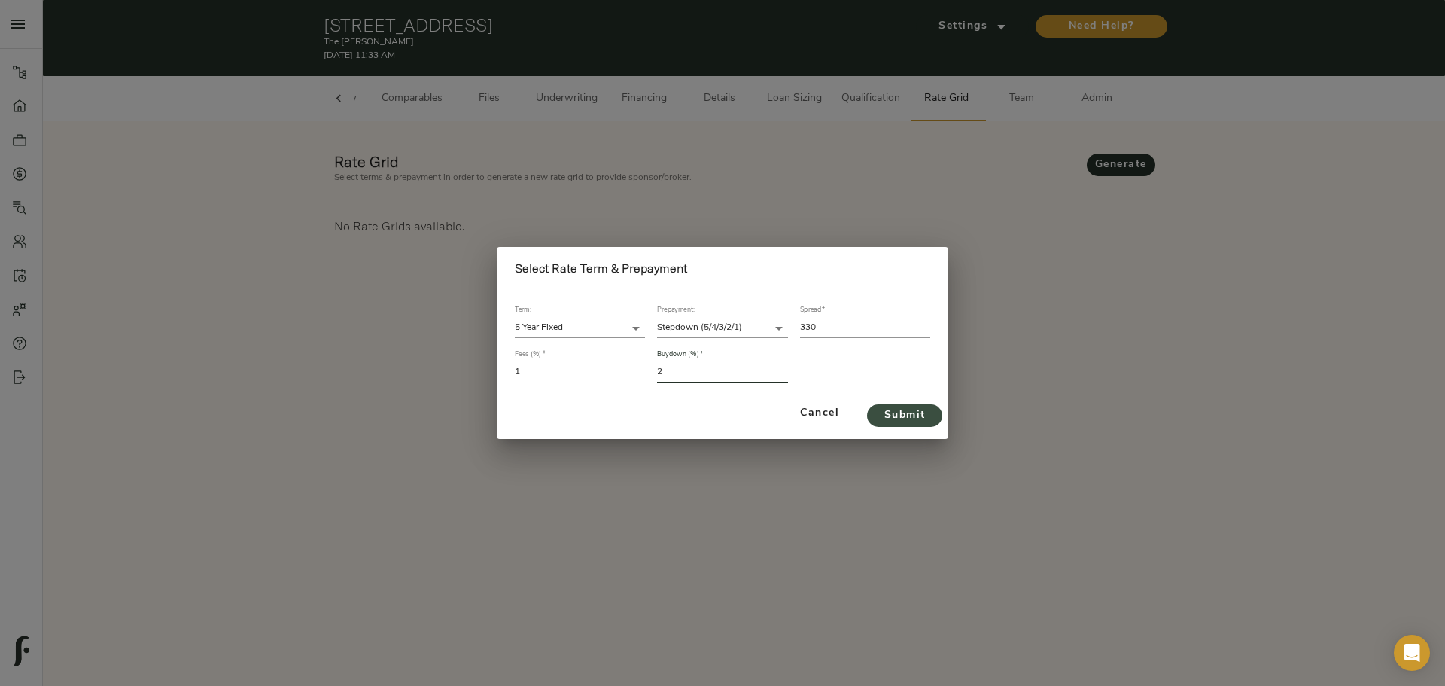
type input "2"
click at [563, 211] on span "Submit" at bounding box center [904, 416] width 45 height 19
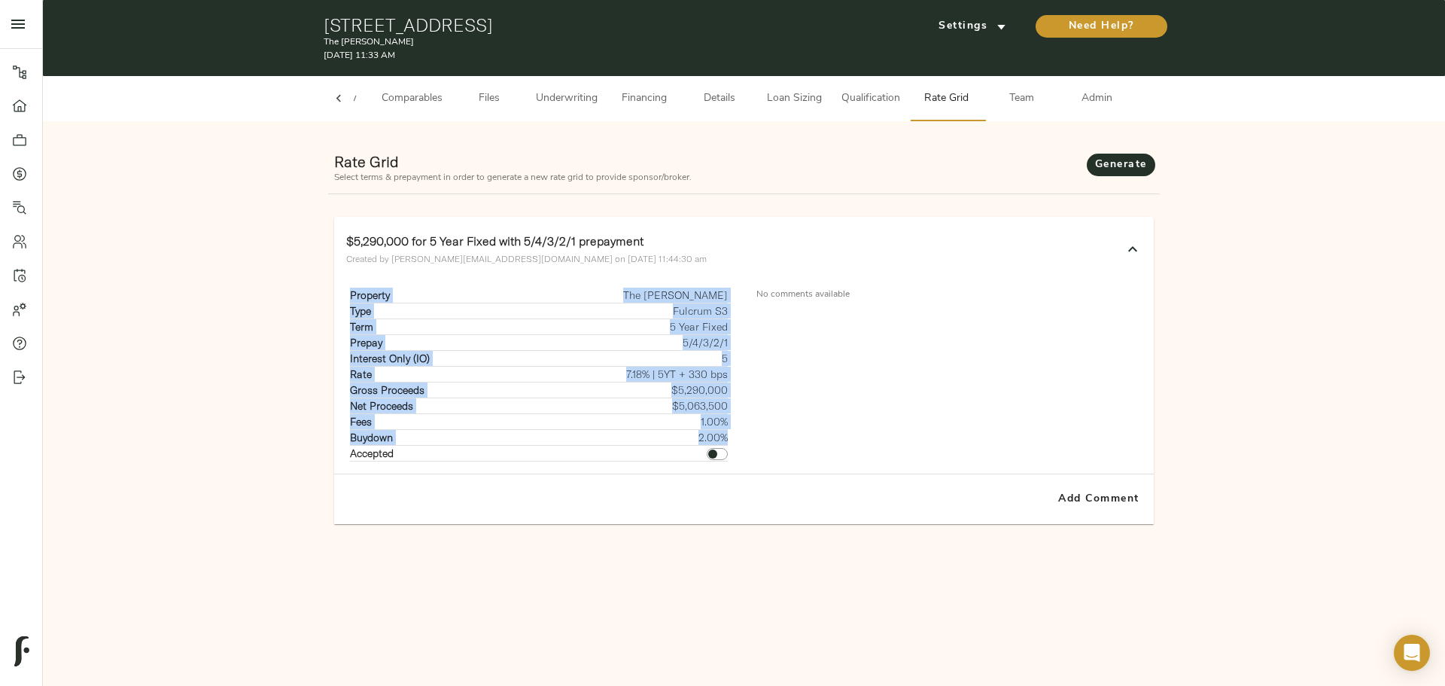
drag, startPoint x: 349, startPoint y: 293, endPoint x: 725, endPoint y: 429, distance: 400.3
click at [563, 211] on div "Property The [PERSON_NAME] Type Fulcrum S3 Term 5 Year Fixed Prepay 5/4/3/2/1 I…" at bounding box center [539, 375] width 386 height 174
click at [172, 211] on div "Rate Grid Select terms & prepayment in order to generate a new rate grid to pro…" at bounding box center [744, 344] width 1378 height 422
